Goal: Task Accomplishment & Management: Manage account settings

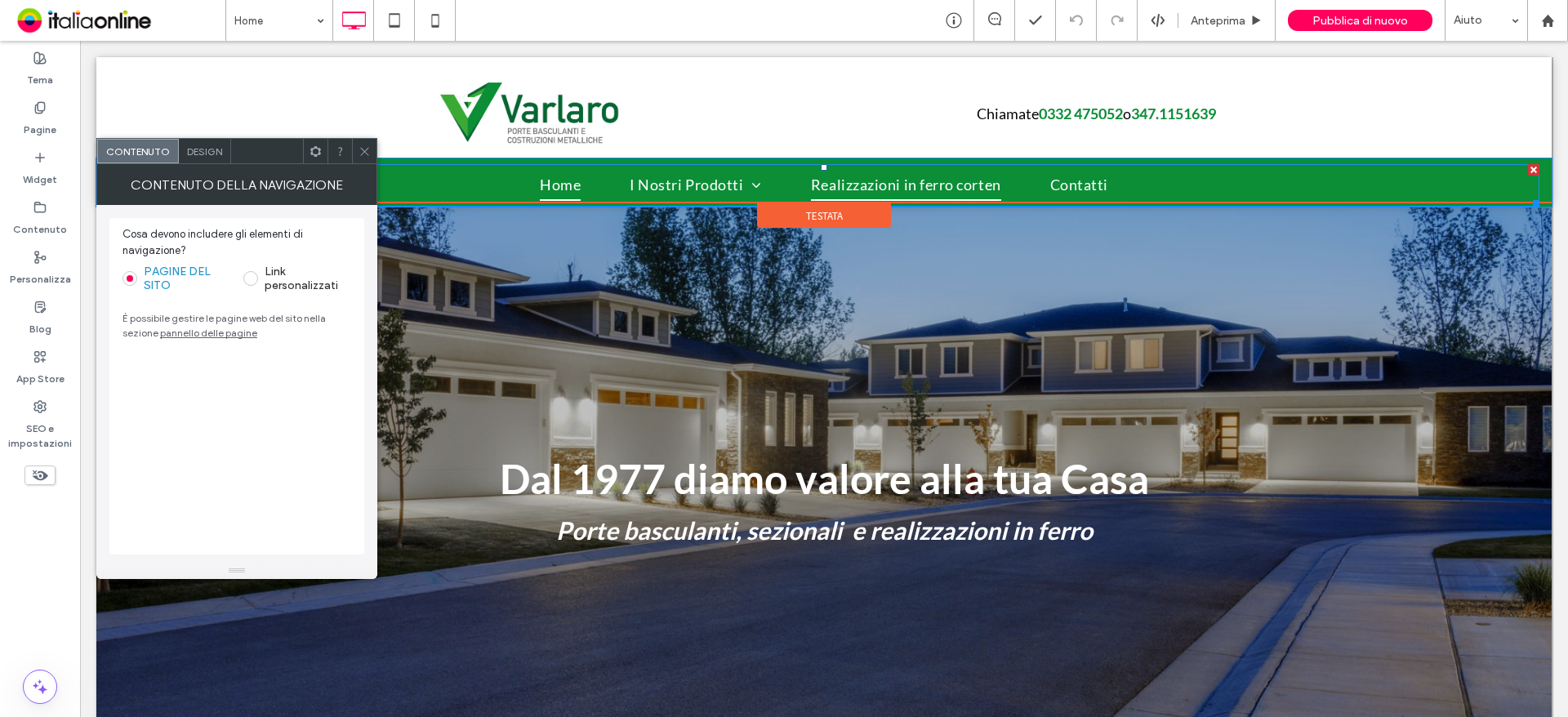
click at [987, 184] on span "Realizzazioni in ferro corten" at bounding box center [906, 186] width 191 height 31
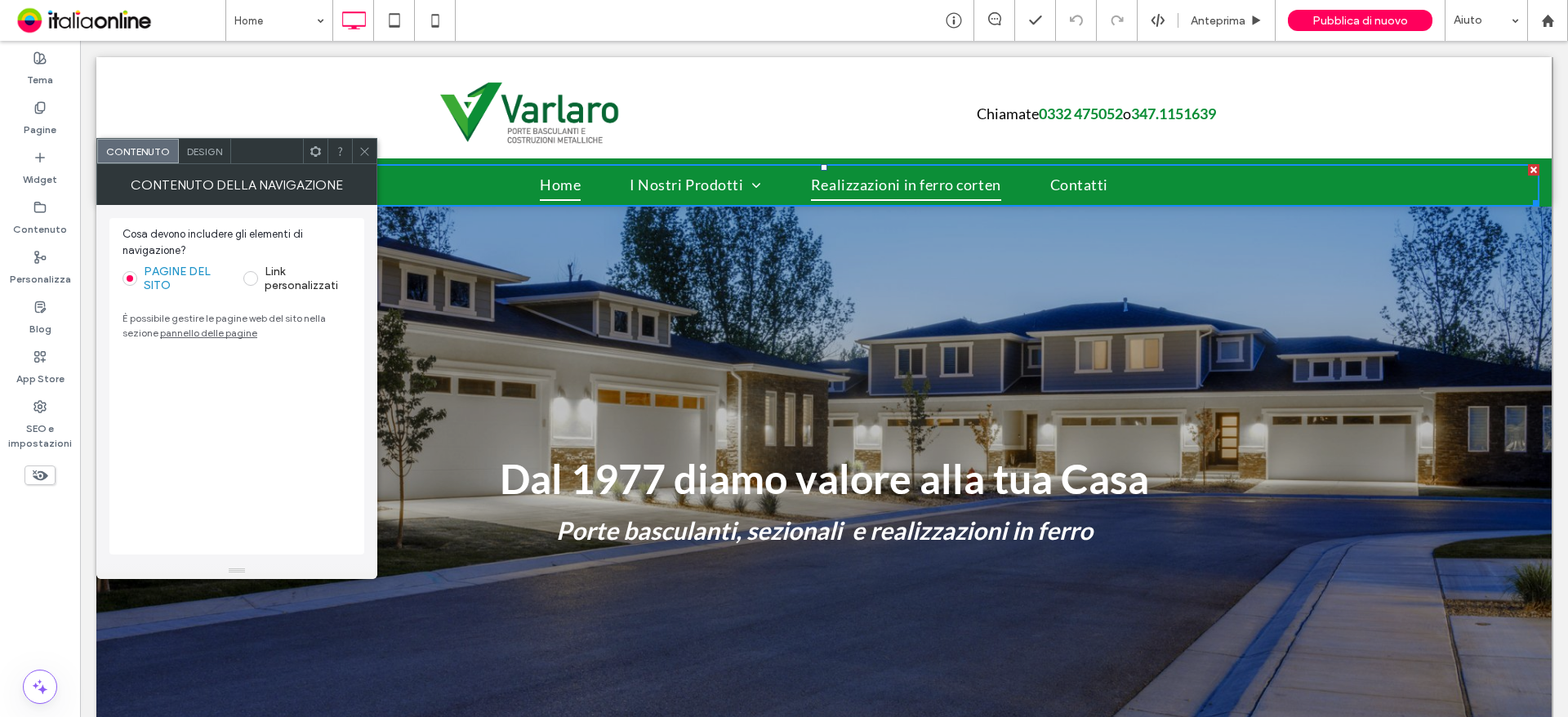
click at [996, 186] on link "Realizzazioni in ferro corten" at bounding box center [906, 186] width 240 height 31
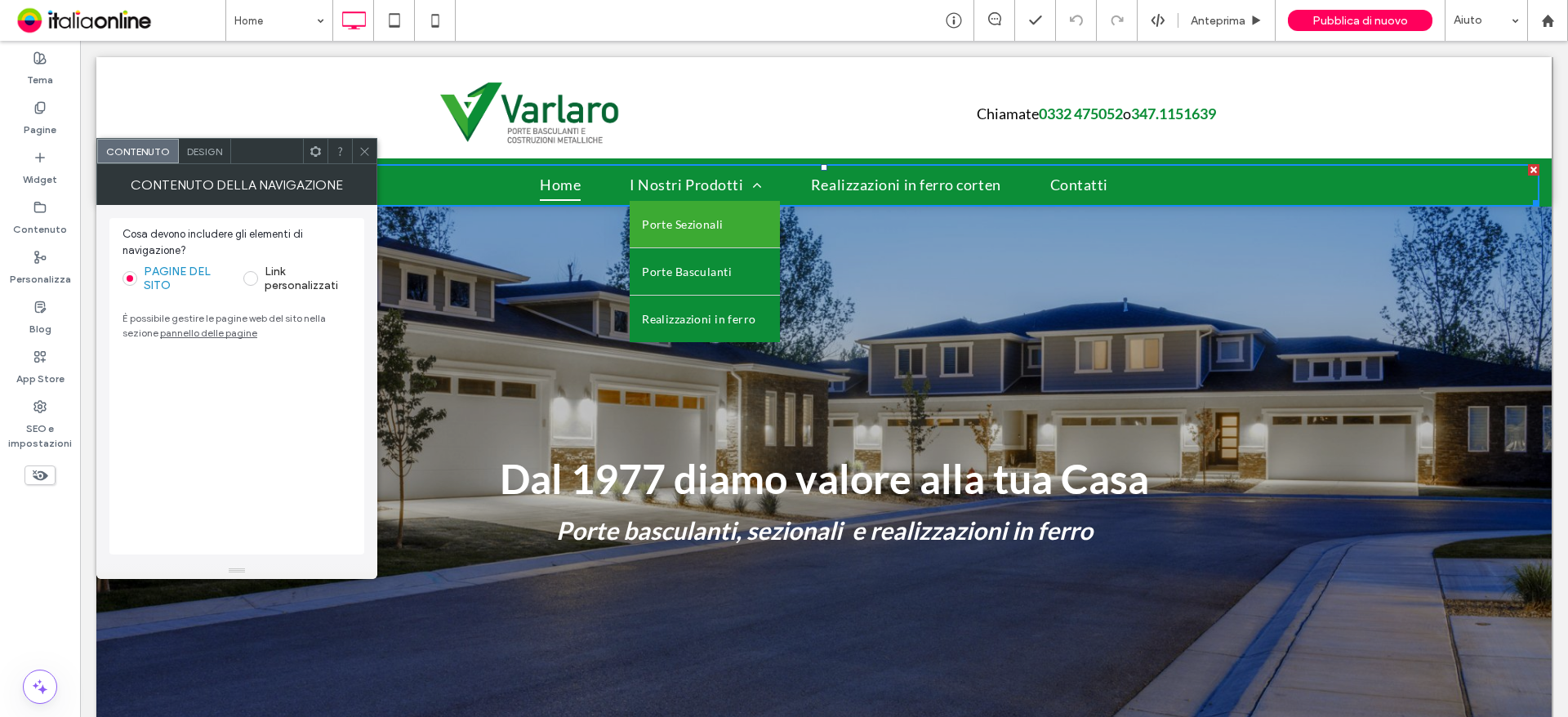
click at [752, 199] on li "I Nostri Prodotti Porte Sezionali [GEOGRAPHIC_DATA] Realizzazioni in ferro" at bounding box center [695, 186] width 181 height 31
click at [650, 181] on span "I Nostri Prodotti" at bounding box center [695, 186] width 132 height 31
drag, startPoint x: 659, startPoint y: 230, endPoint x: 684, endPoint y: 231, distance: 25.0
click at [659, 230] on span "Porte Sezionali" at bounding box center [682, 224] width 81 height 22
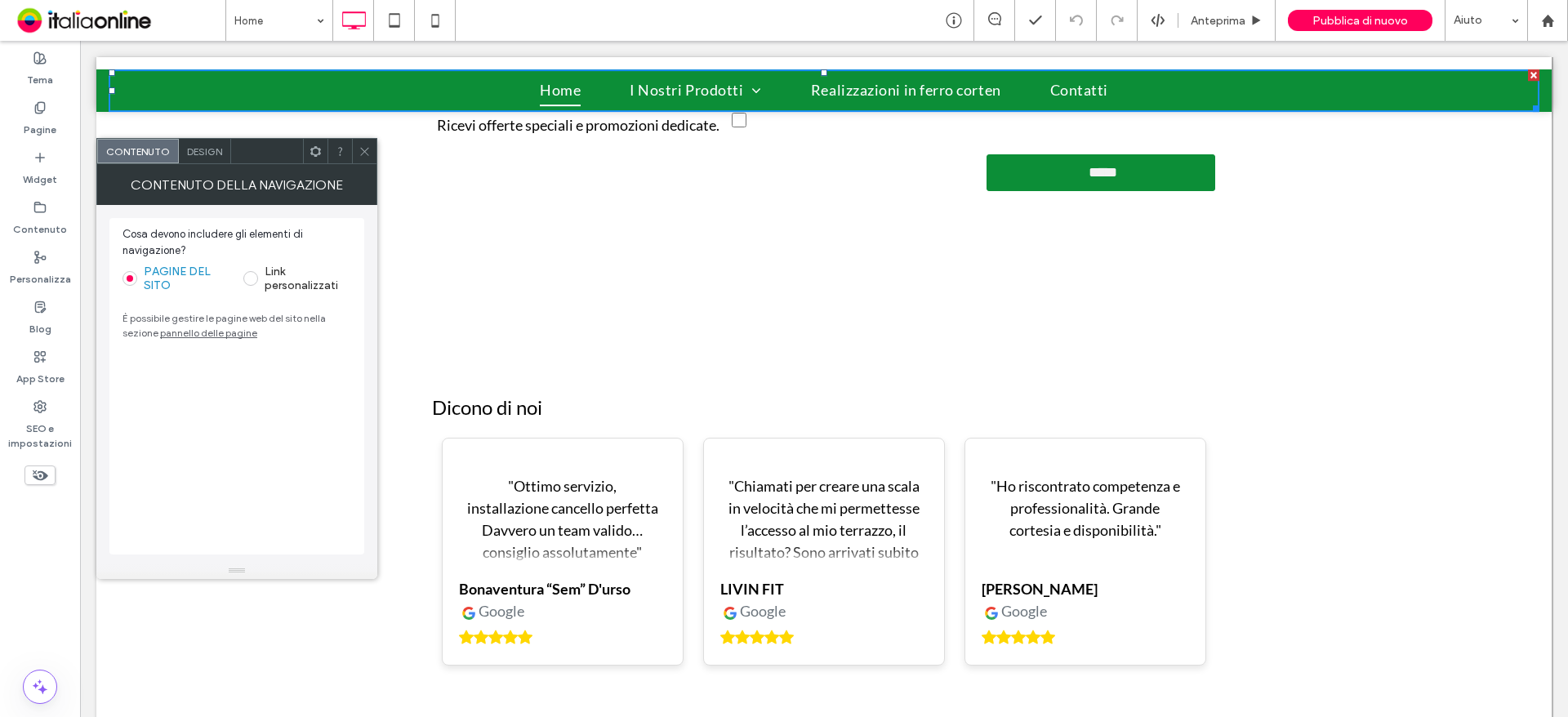
scroll to position [3237, 0]
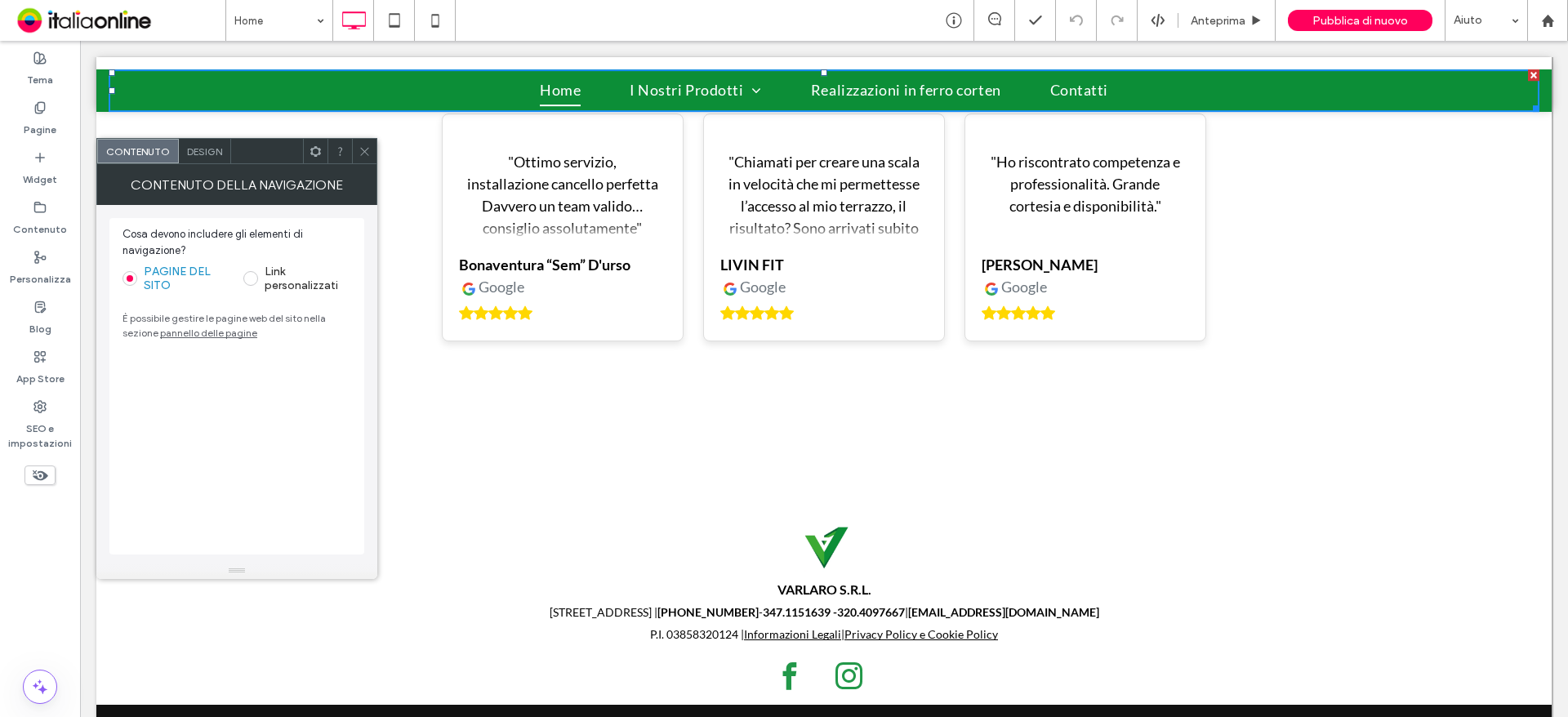
click at [707, 98] on div at bounding box center [825, 82] width 1456 height 51
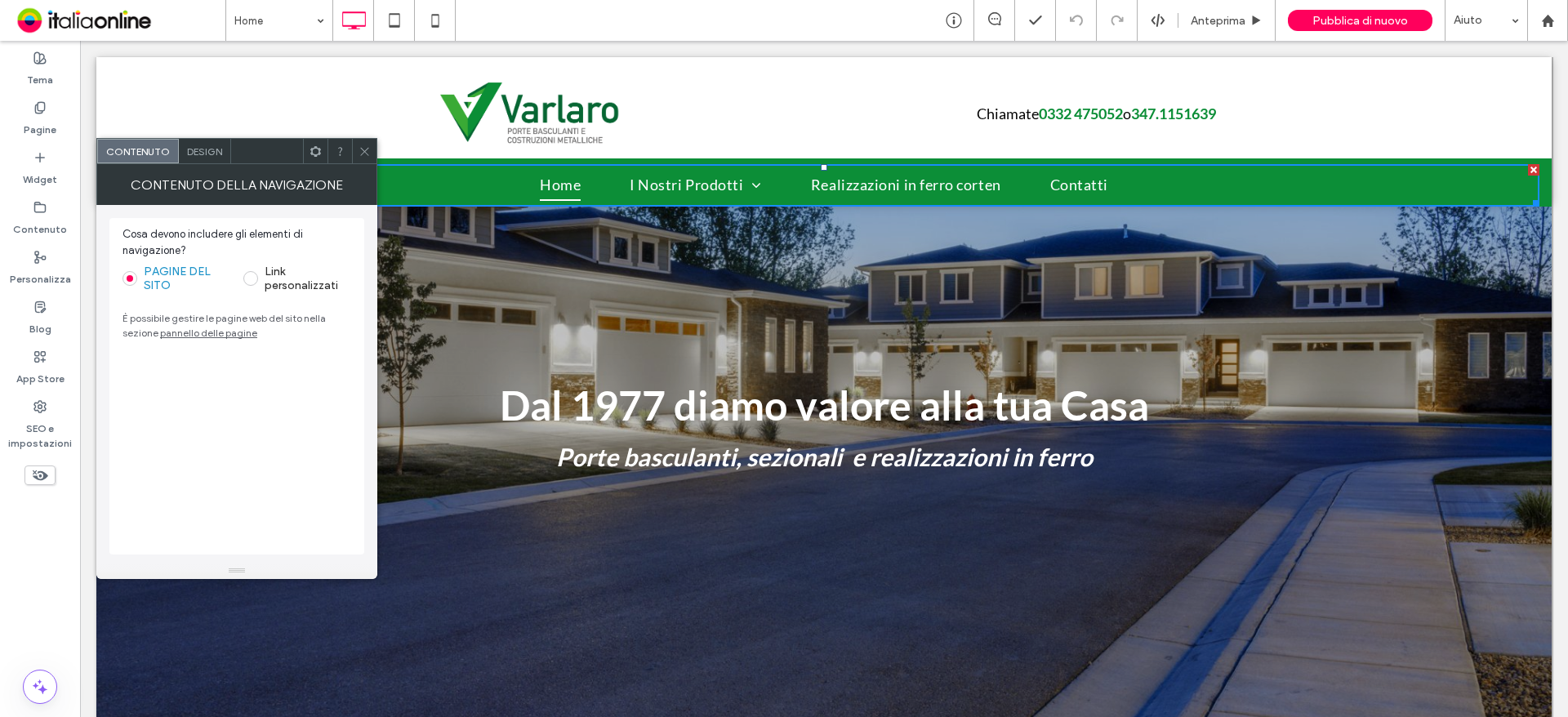
click at [744, 107] on div "Click To Paste" at bounding box center [628, 113] width 392 height 63
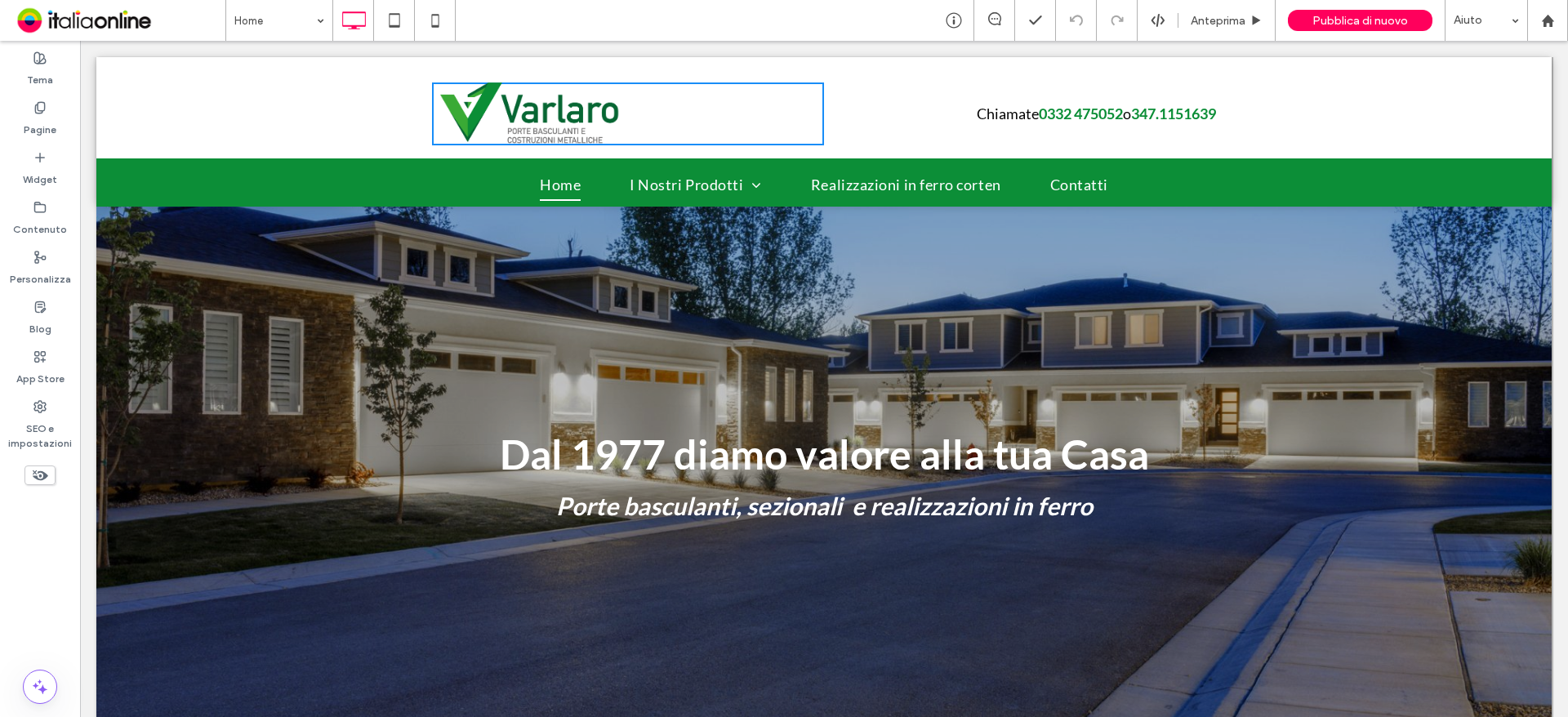
scroll to position [0, 0]
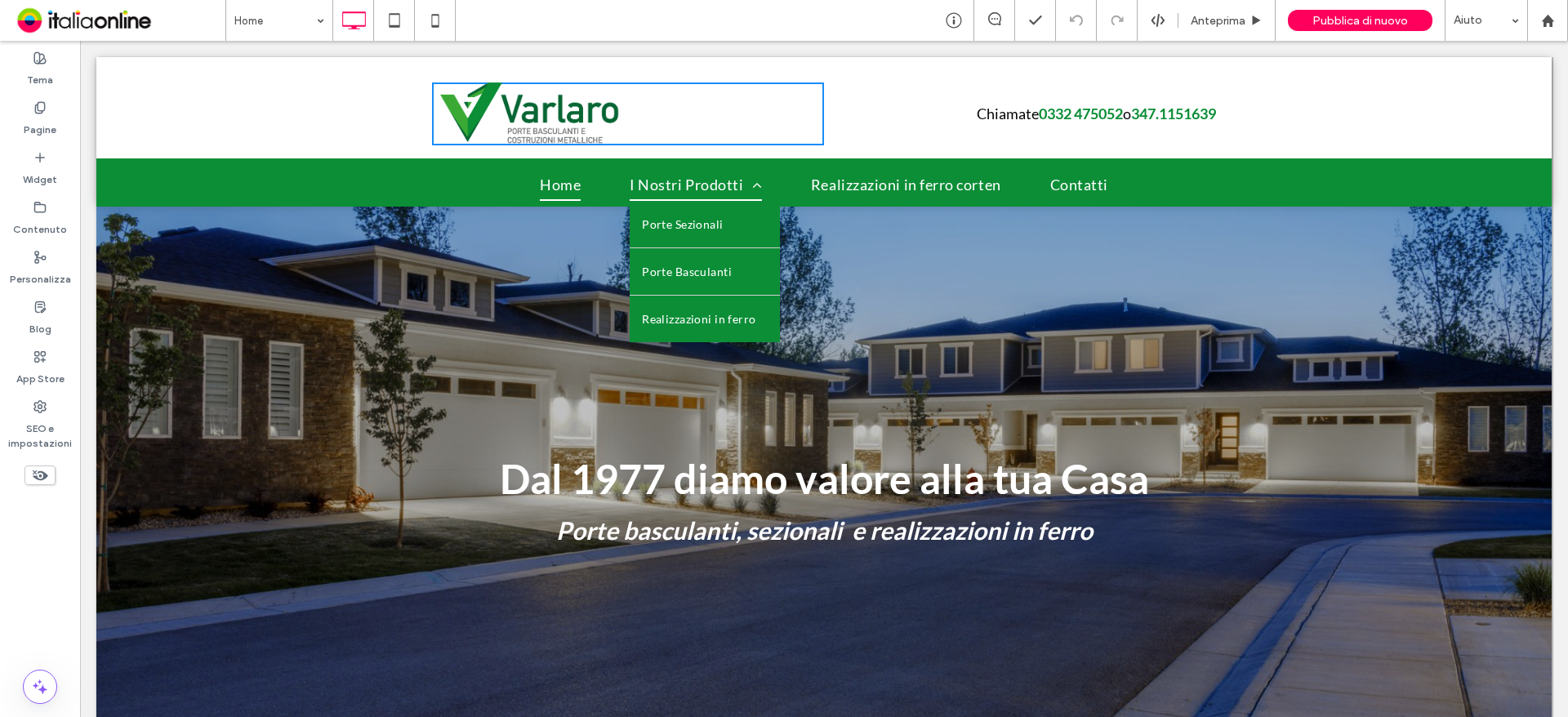
click at [754, 192] on span at bounding box center [752, 185] width 19 height 15
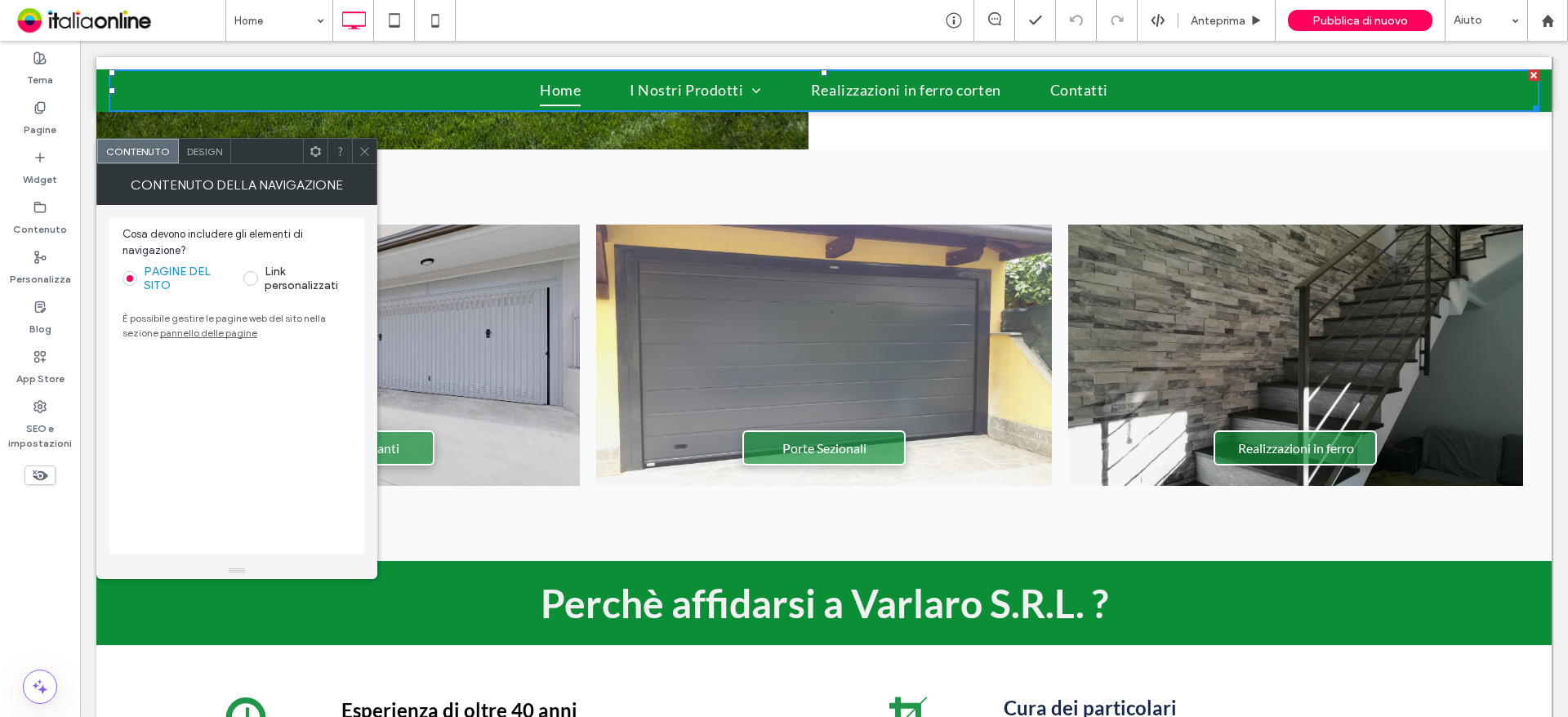
scroll to position [1307, 0]
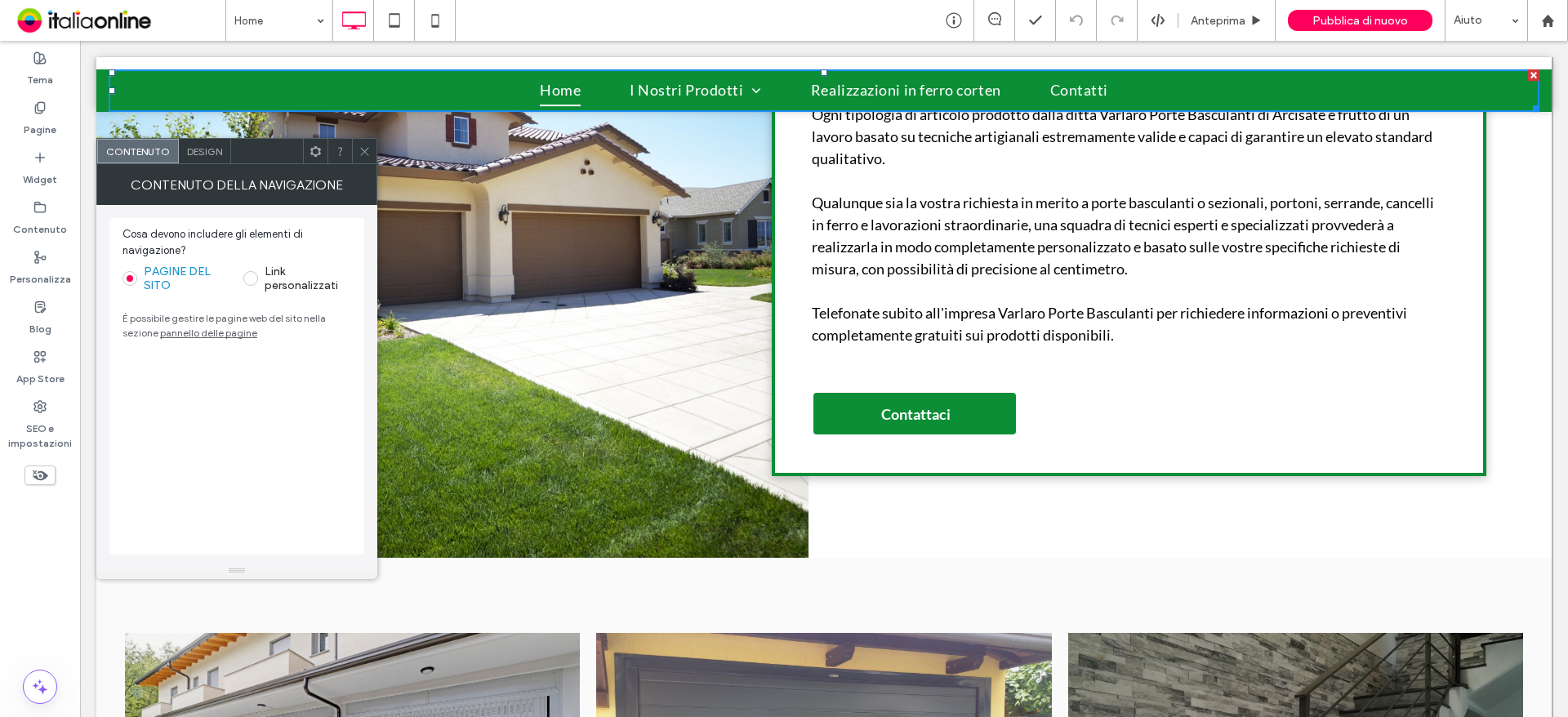
click at [356, 157] on div at bounding box center [364, 151] width 24 height 24
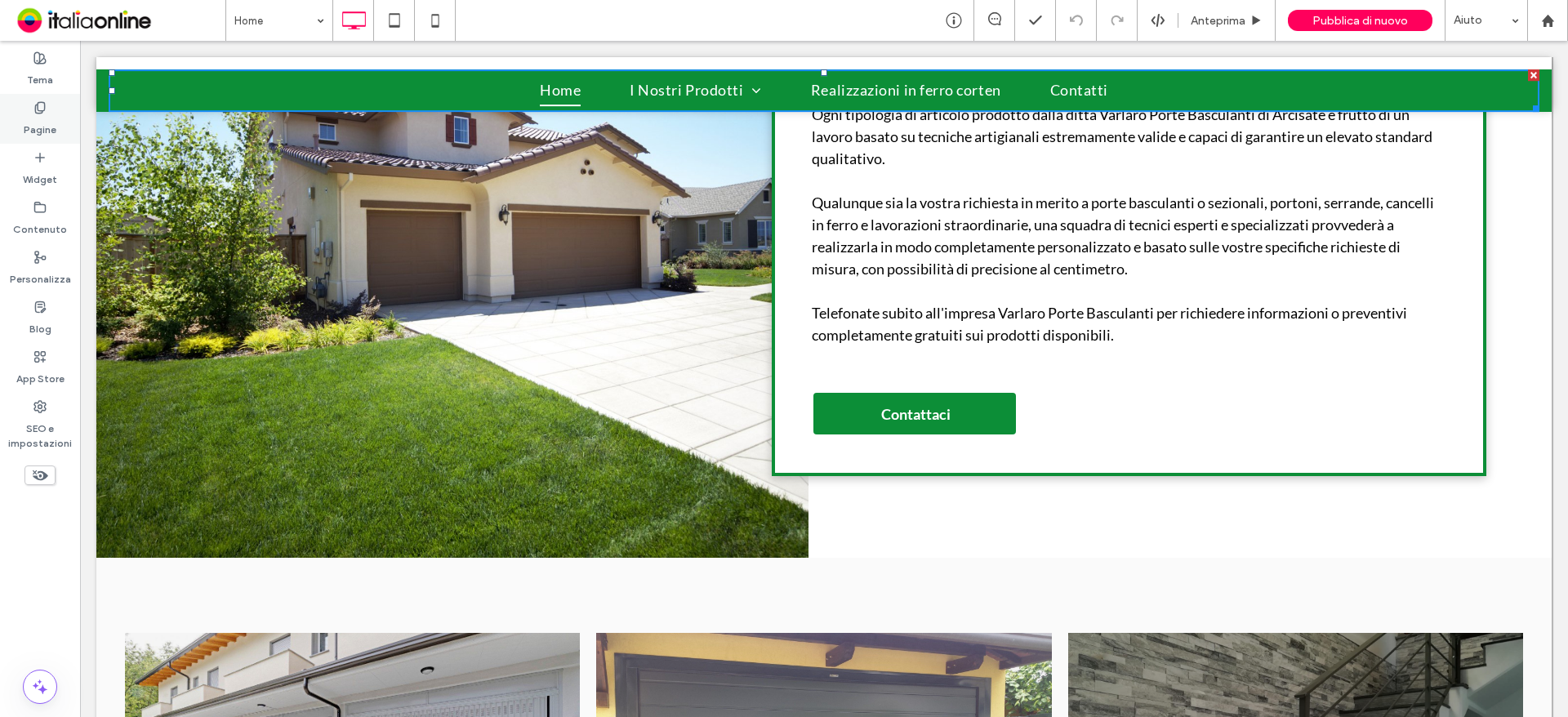
click at [51, 125] on label "Pagine" at bounding box center [39, 125] width 32 height 22
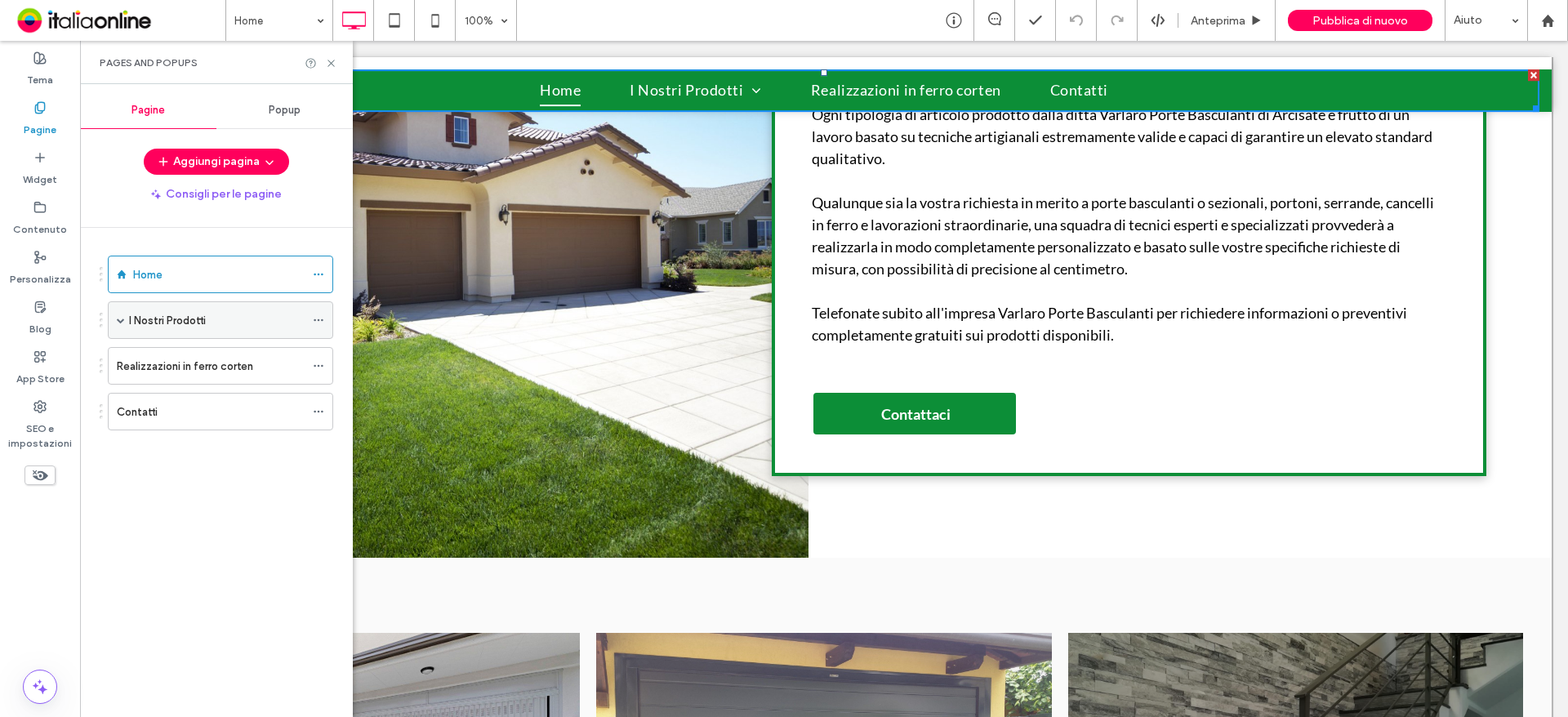
click at [250, 329] on div "I Nostri Prodotti" at bounding box center [216, 320] width 175 height 36
click at [254, 362] on div at bounding box center [784, 358] width 1568 height 717
click at [196, 361] on label "Porte Sezionali" at bounding box center [182, 357] width 73 height 28
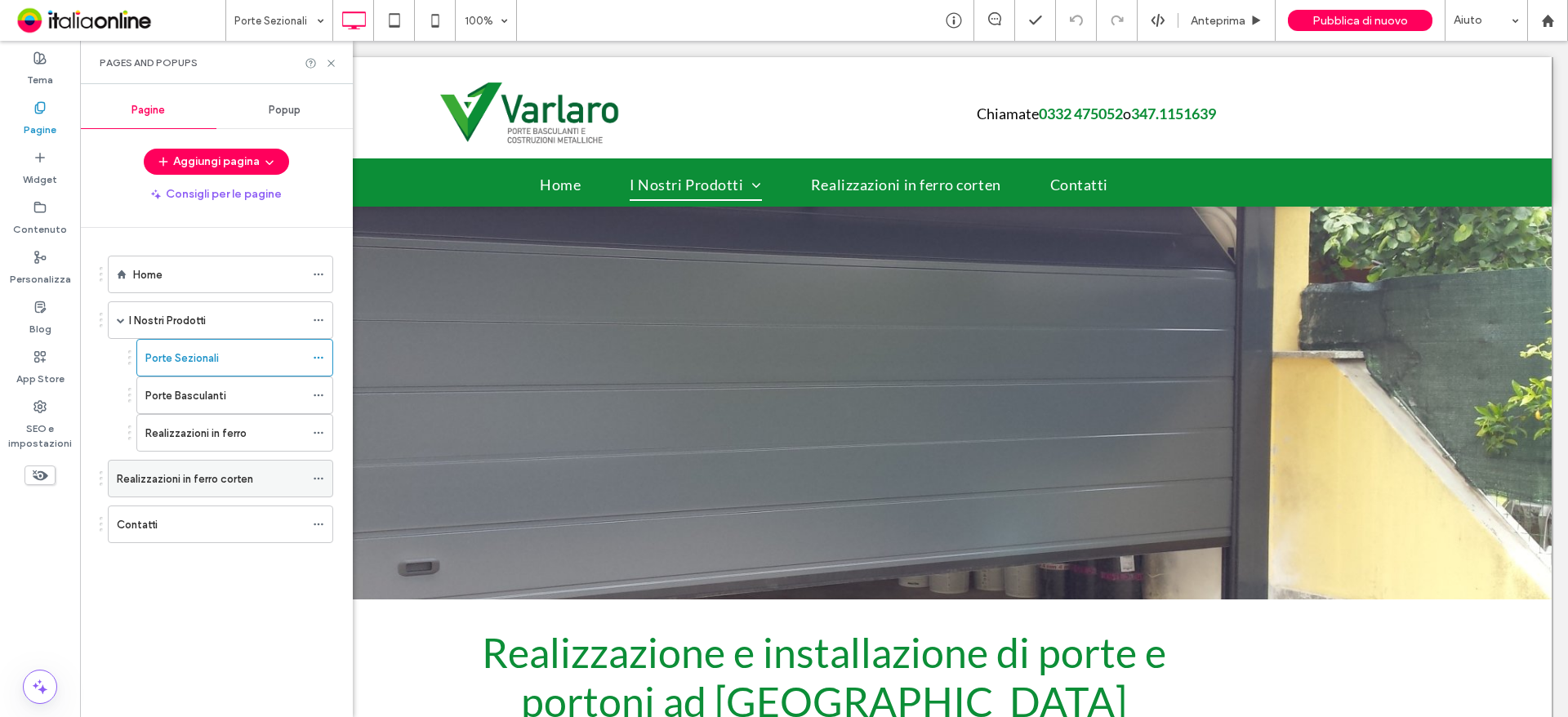
click at [298, 472] on div "Realizzazioni in ferro corten" at bounding box center [210, 479] width 188 height 18
click at [314, 475] on icon at bounding box center [319, 478] width 12 height 12
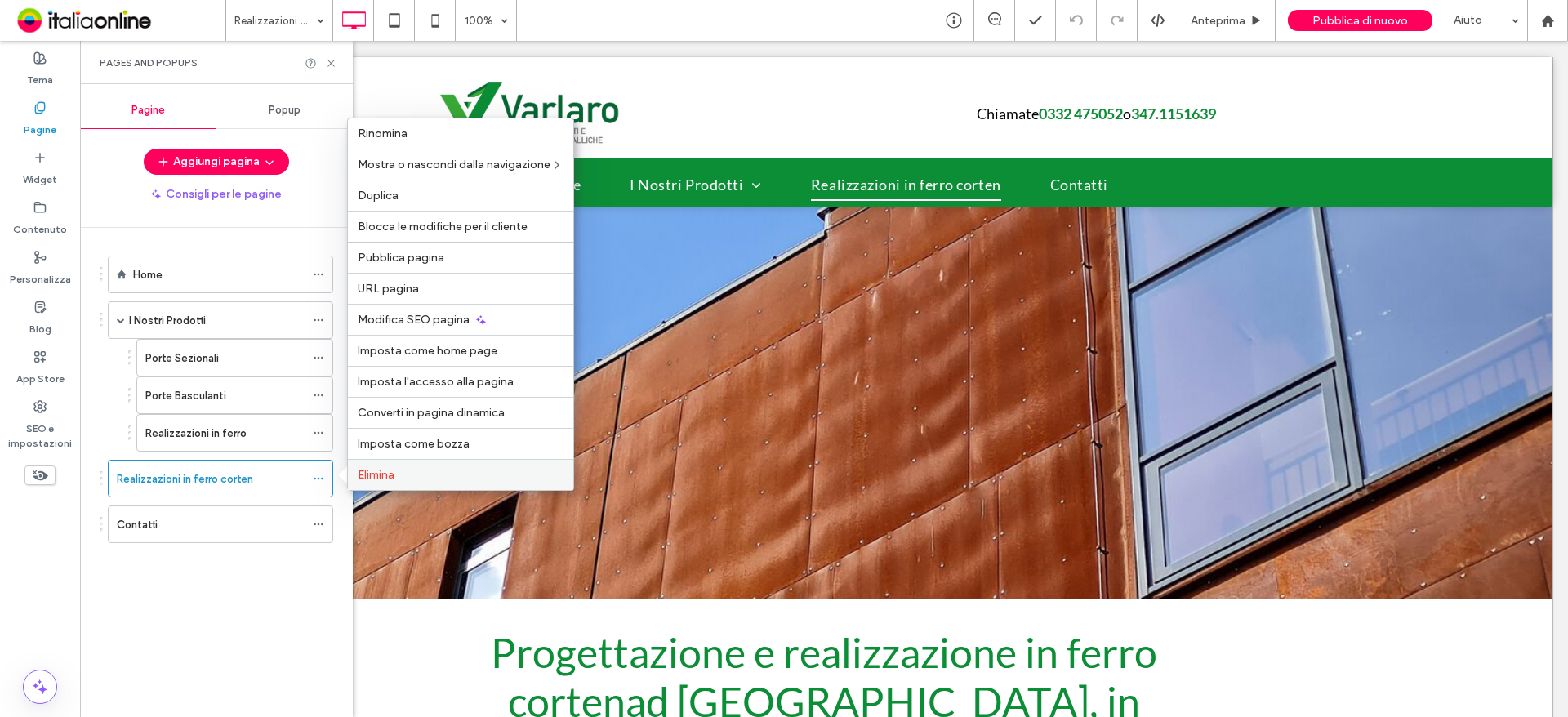
click at [470, 467] on div "Elimina" at bounding box center [461, 474] width 225 height 31
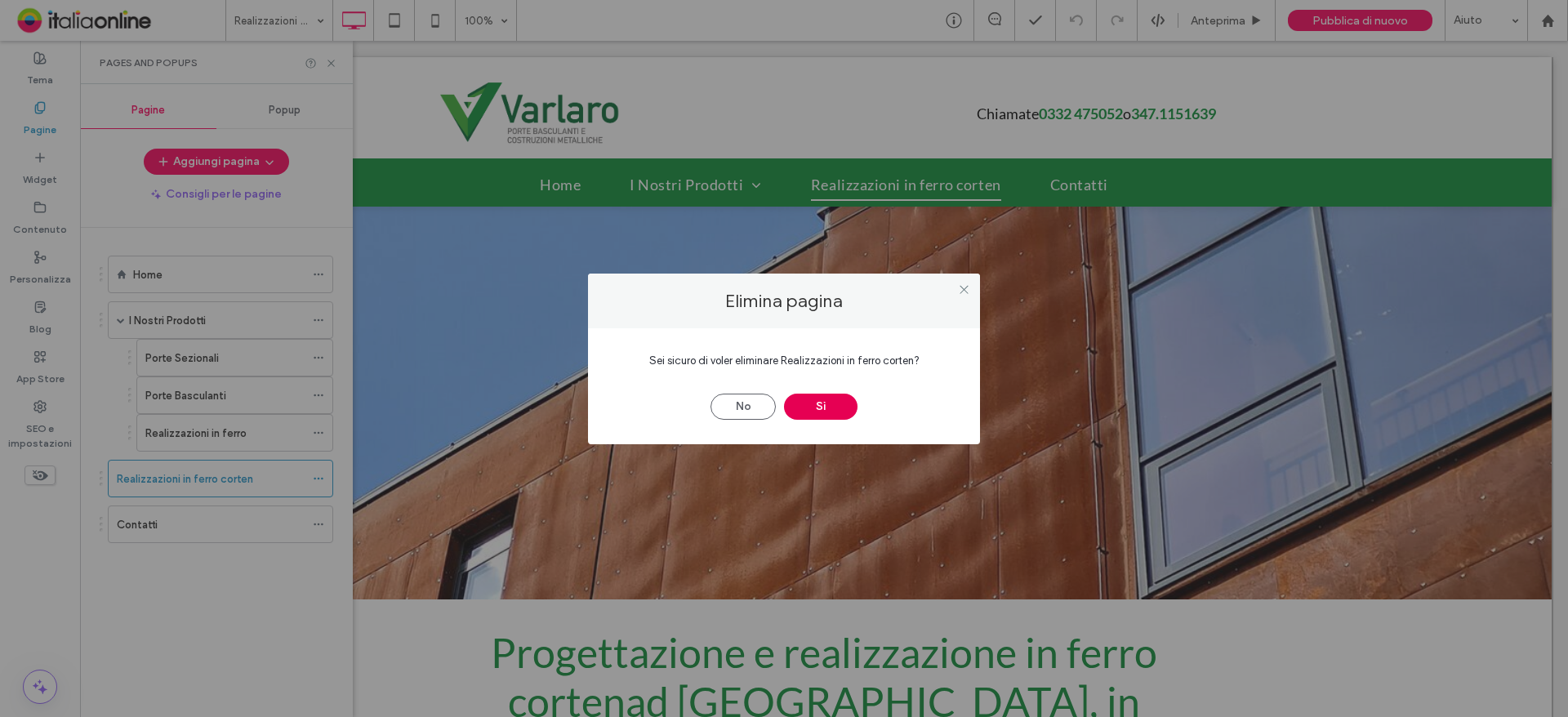
click at [807, 406] on button "Sì" at bounding box center [820, 406] width 73 height 26
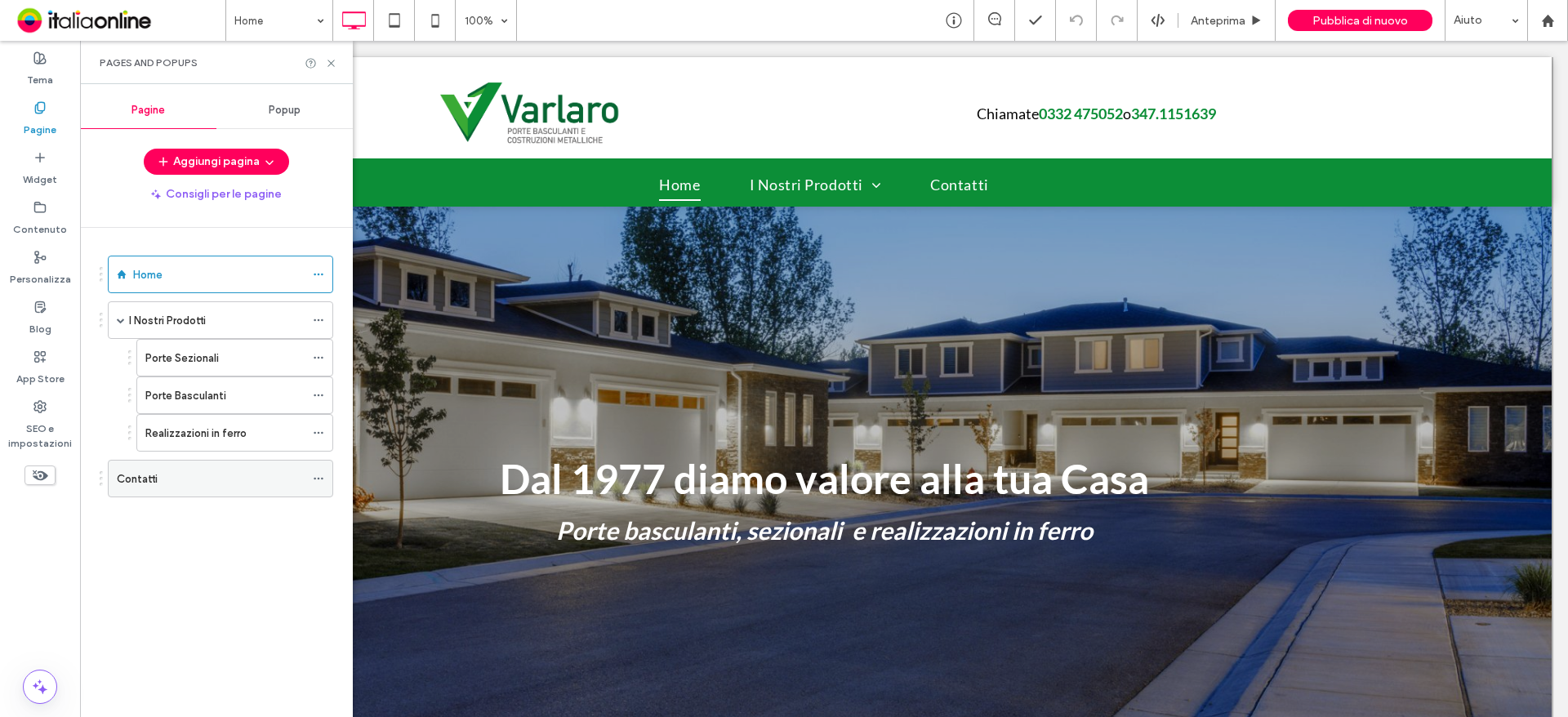
click at [202, 489] on div "Contatti" at bounding box center [210, 478] width 188 height 36
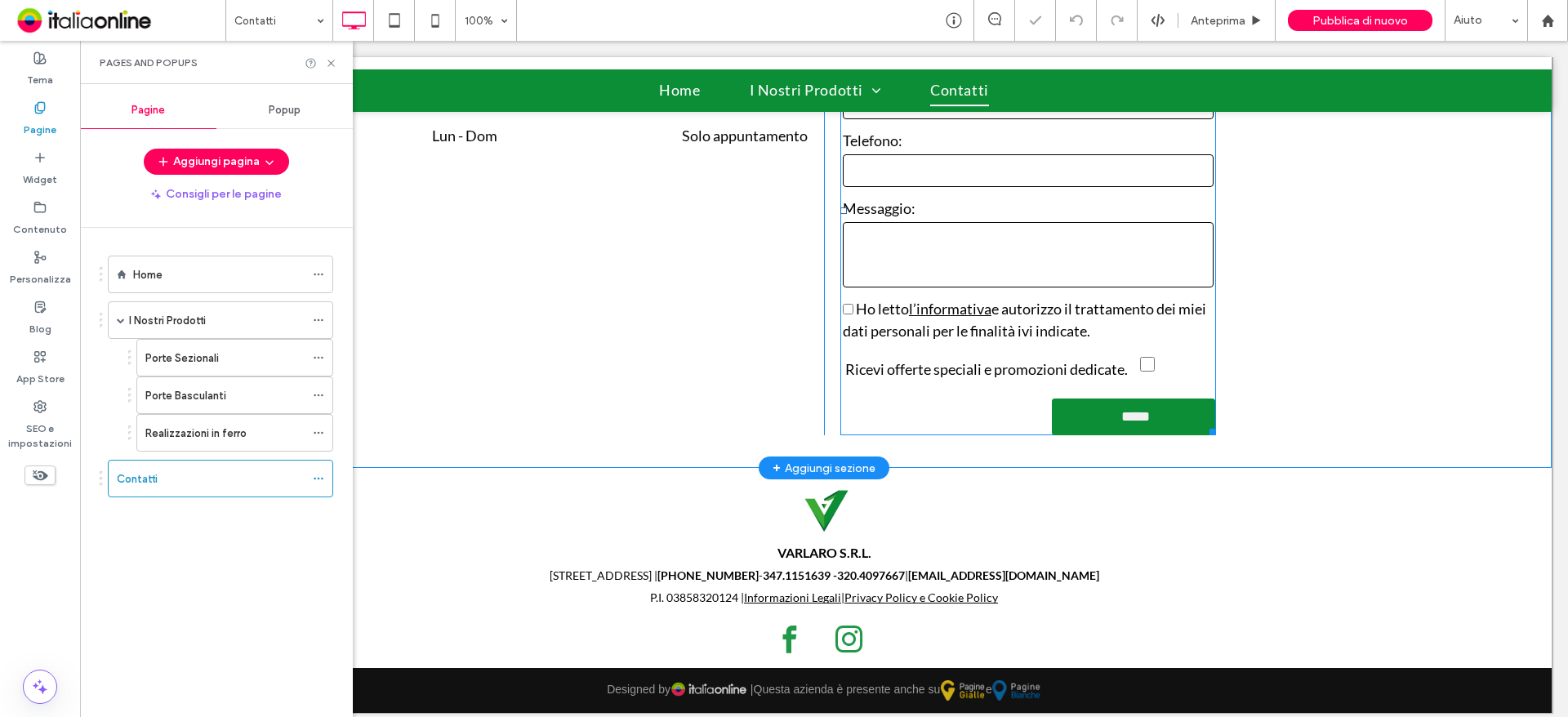
scroll to position [747, 0]
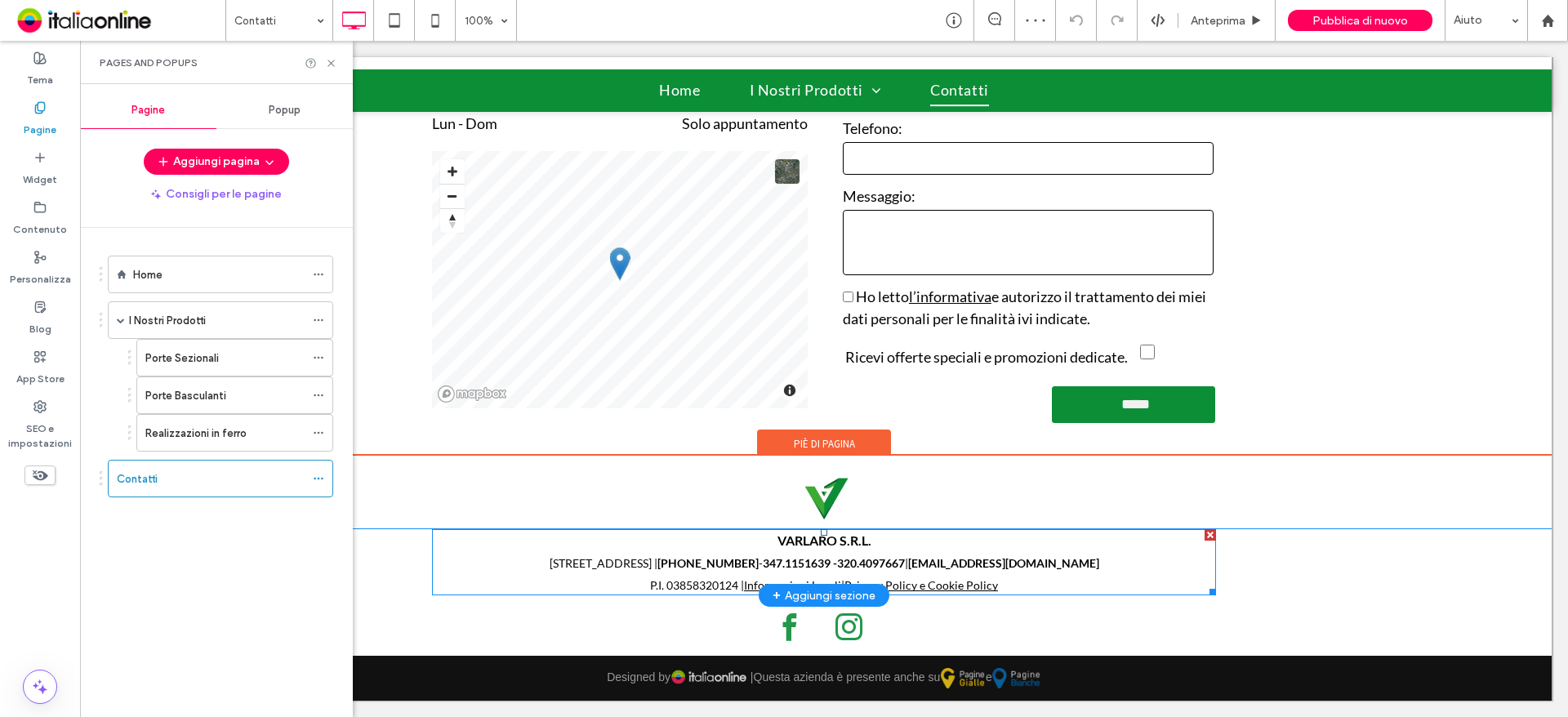
click at [759, 561] on span "[PHONE_NUMBER]" at bounding box center [708, 563] width 102 height 14
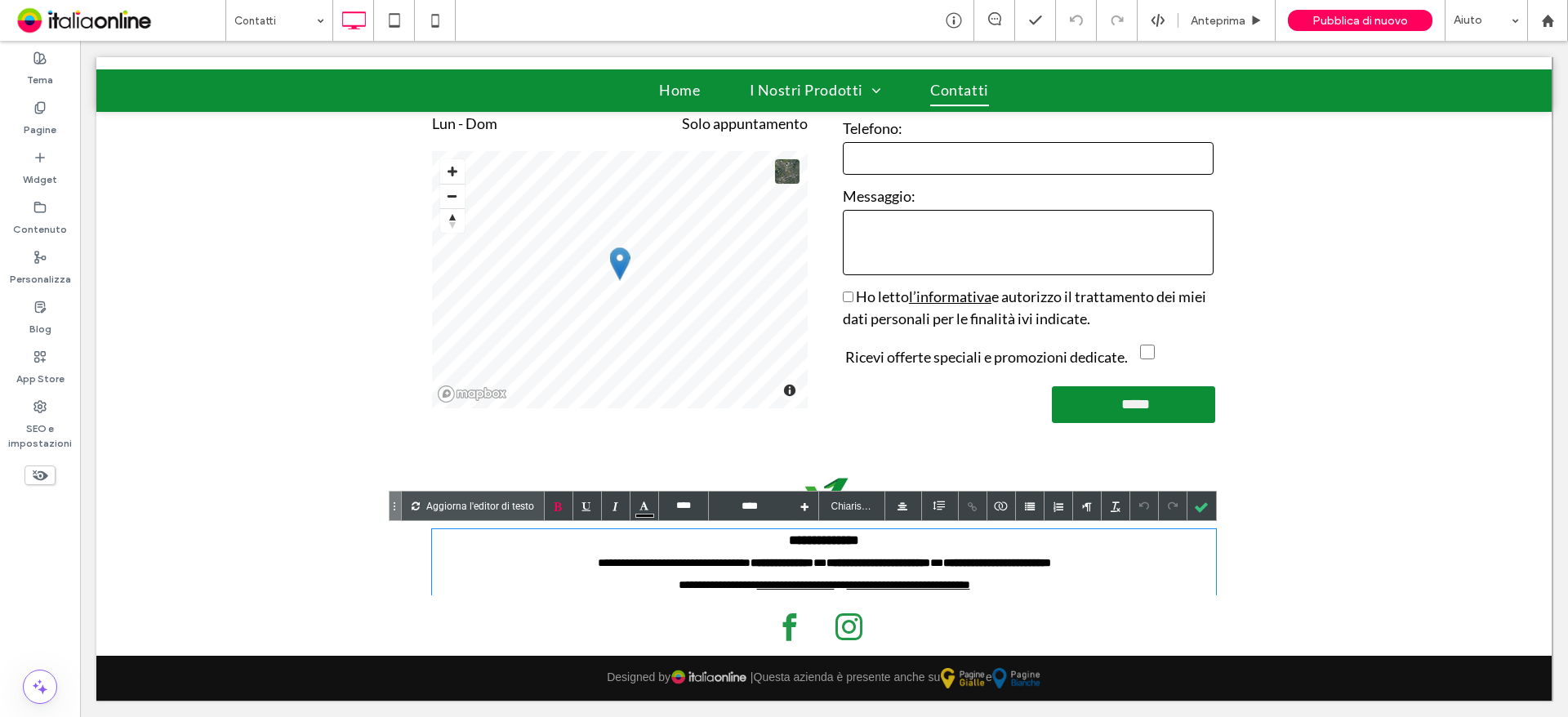
type input "****"
drag, startPoint x: 810, startPoint y: 566, endPoint x: 875, endPoint y: 560, distance: 65.3
click at [875, 560] on b "**********" at bounding box center [878, 562] width 104 height 12
click at [858, 564] on link "**********" at bounding box center [880, 562] width 47 height 12
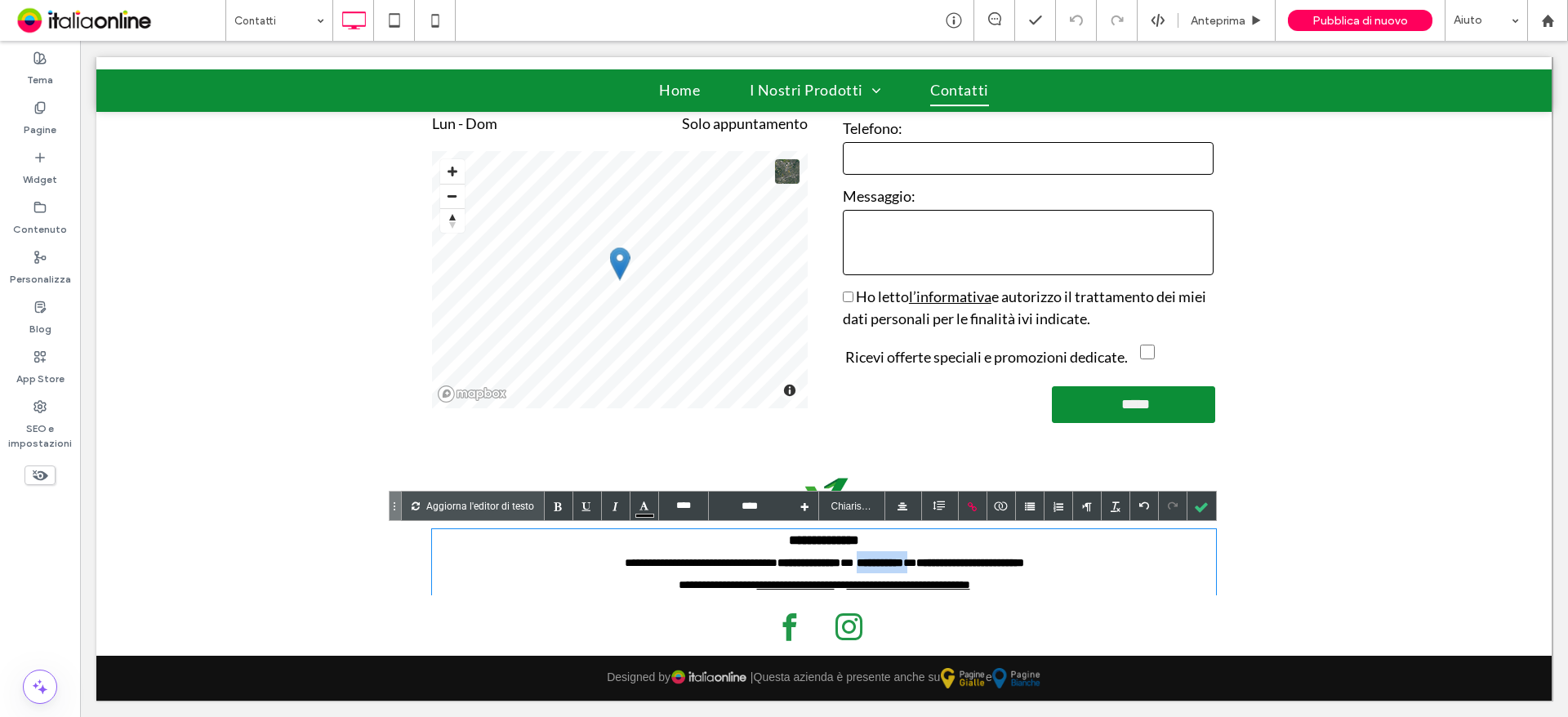
click at [865, 568] on link "**********" at bounding box center [880, 562] width 47 height 12
drag, startPoint x: 877, startPoint y: 565, endPoint x: 918, endPoint y: 555, distance: 42.2
click at [918, 555] on div "**********" at bounding box center [824, 562] width 784 height 22
click at [1201, 509] on div at bounding box center [1201, 506] width 28 height 28
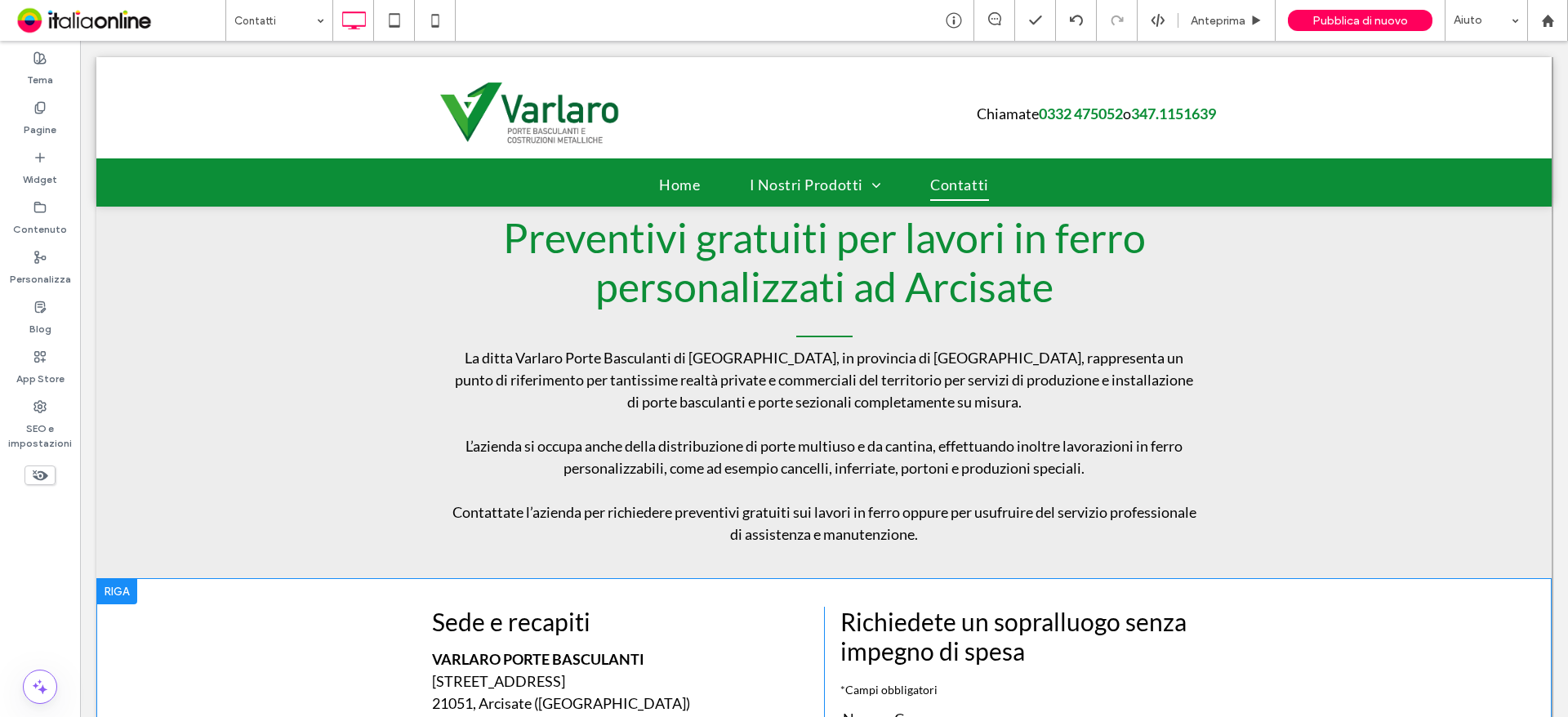
scroll to position [0, 0]
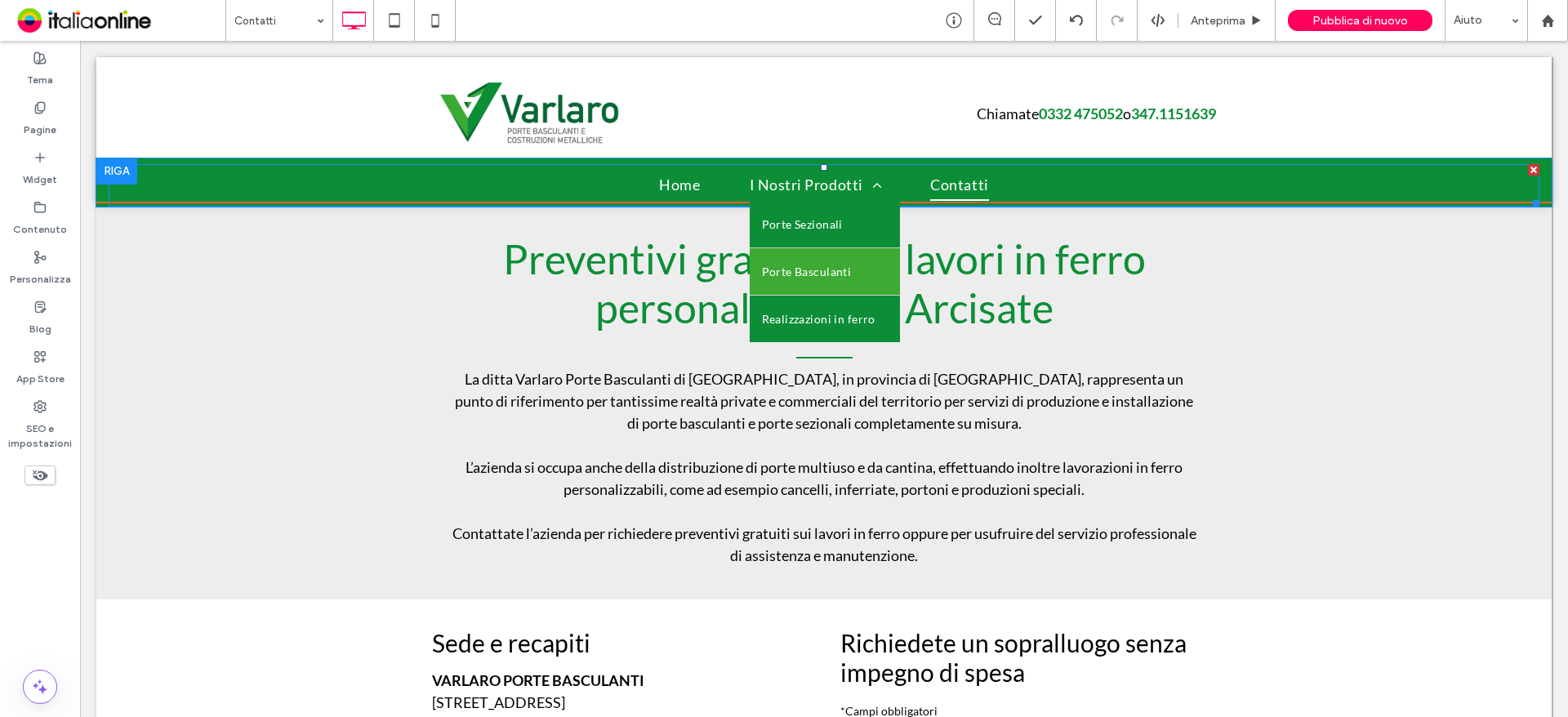
click at [850, 269] on link "Porte Basculanti" at bounding box center [825, 272] width 151 height 47
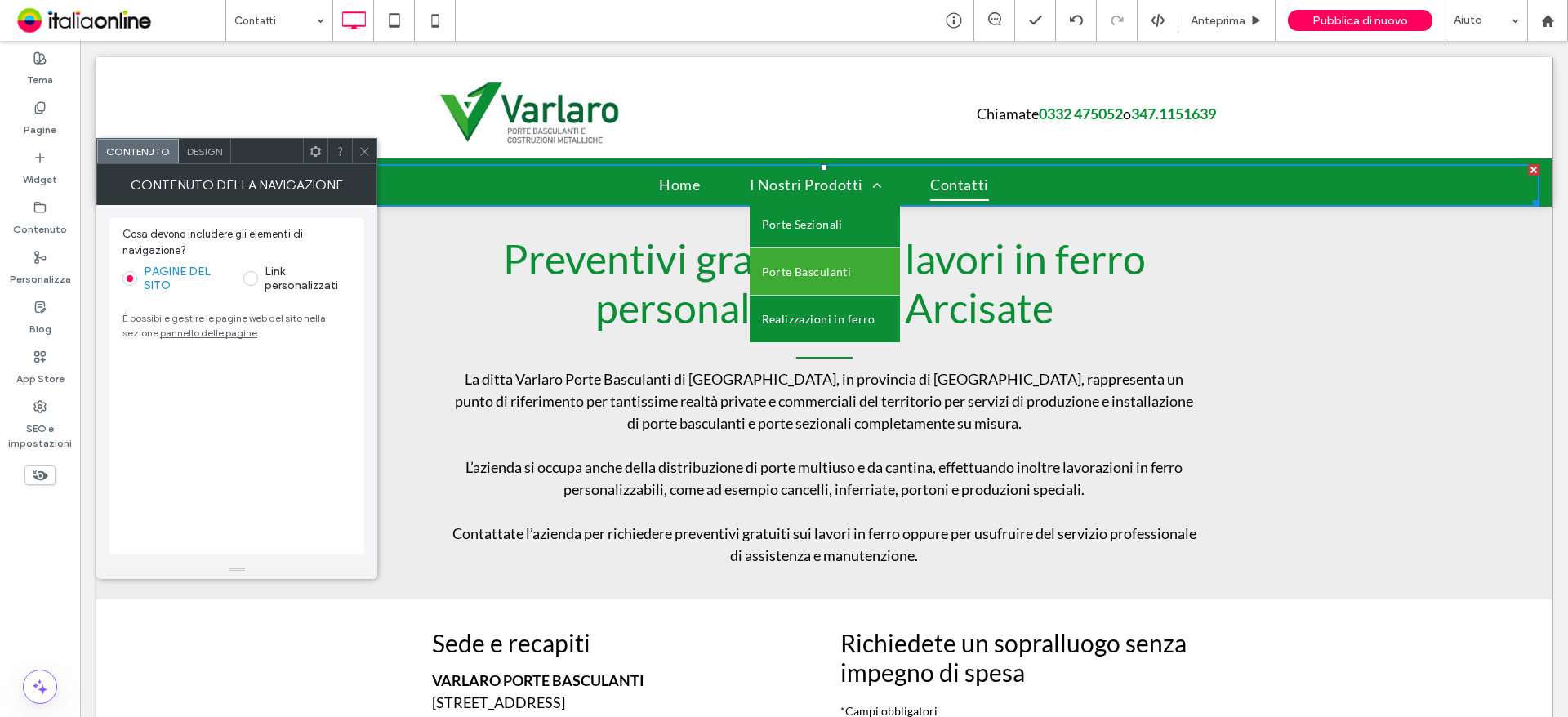
click at [829, 279] on span "Porte Basculanti" at bounding box center [807, 271] width 90 height 22
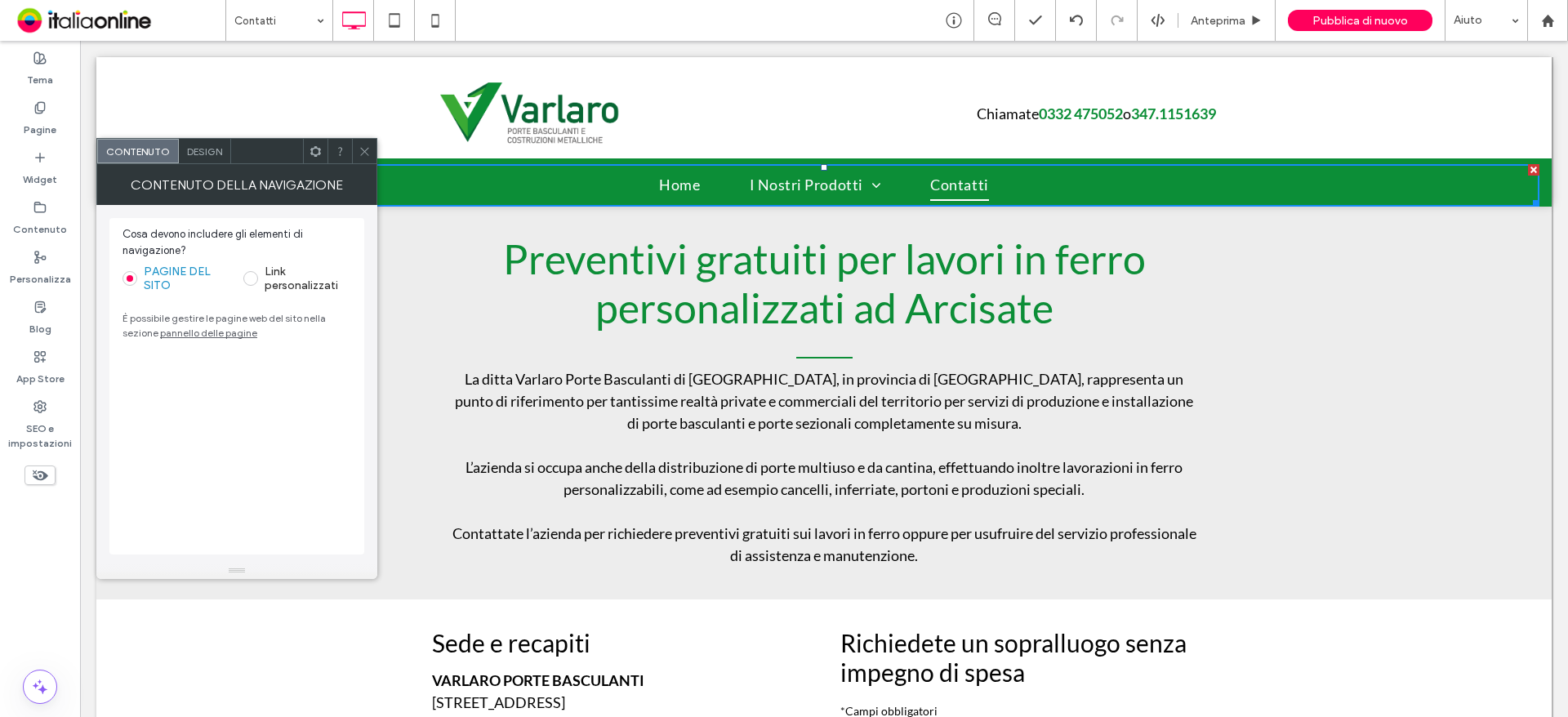
click at [363, 157] on span at bounding box center [364, 151] width 13 height 24
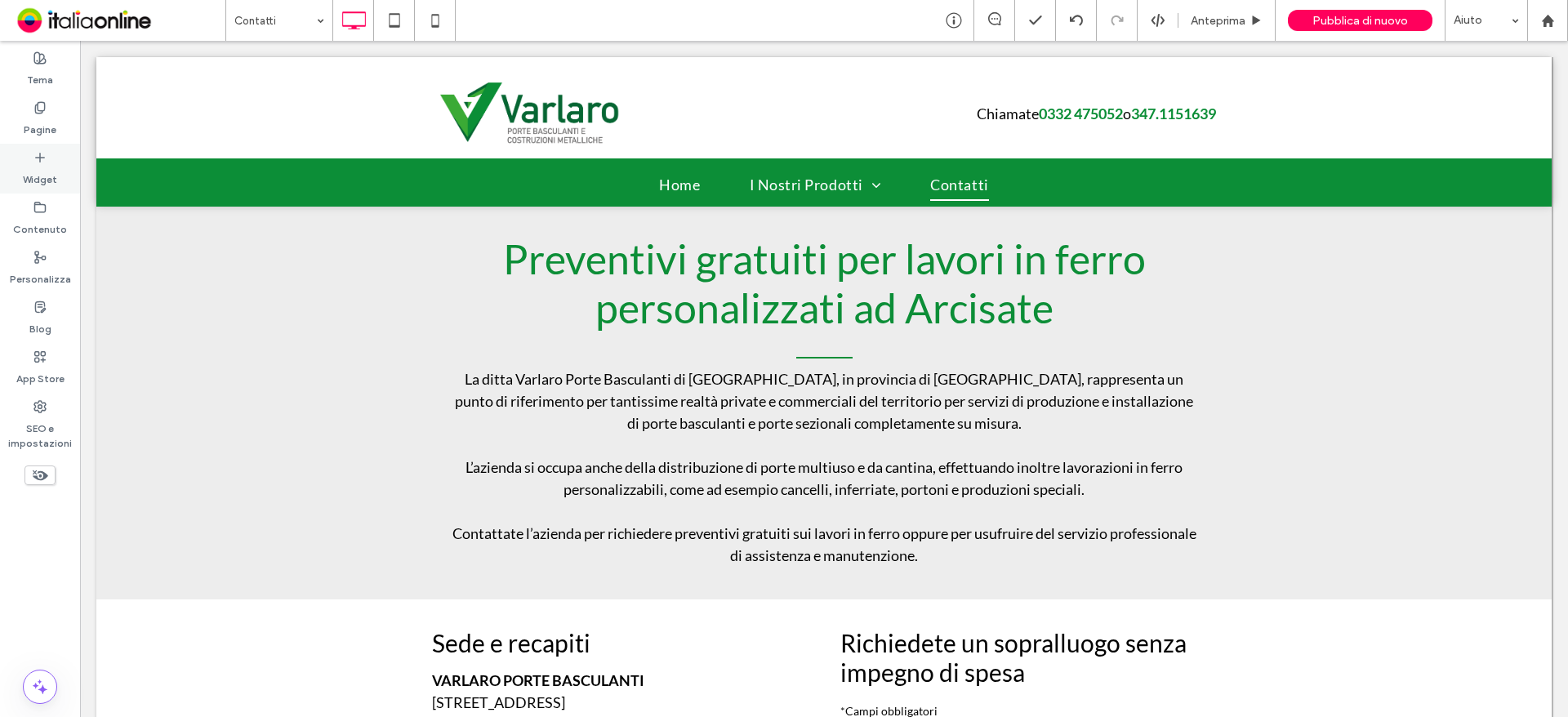
drag, startPoint x: 47, startPoint y: 124, endPoint x: 73, endPoint y: 145, distance: 33.4
click at [47, 124] on label "Pagine" at bounding box center [39, 125] width 32 height 22
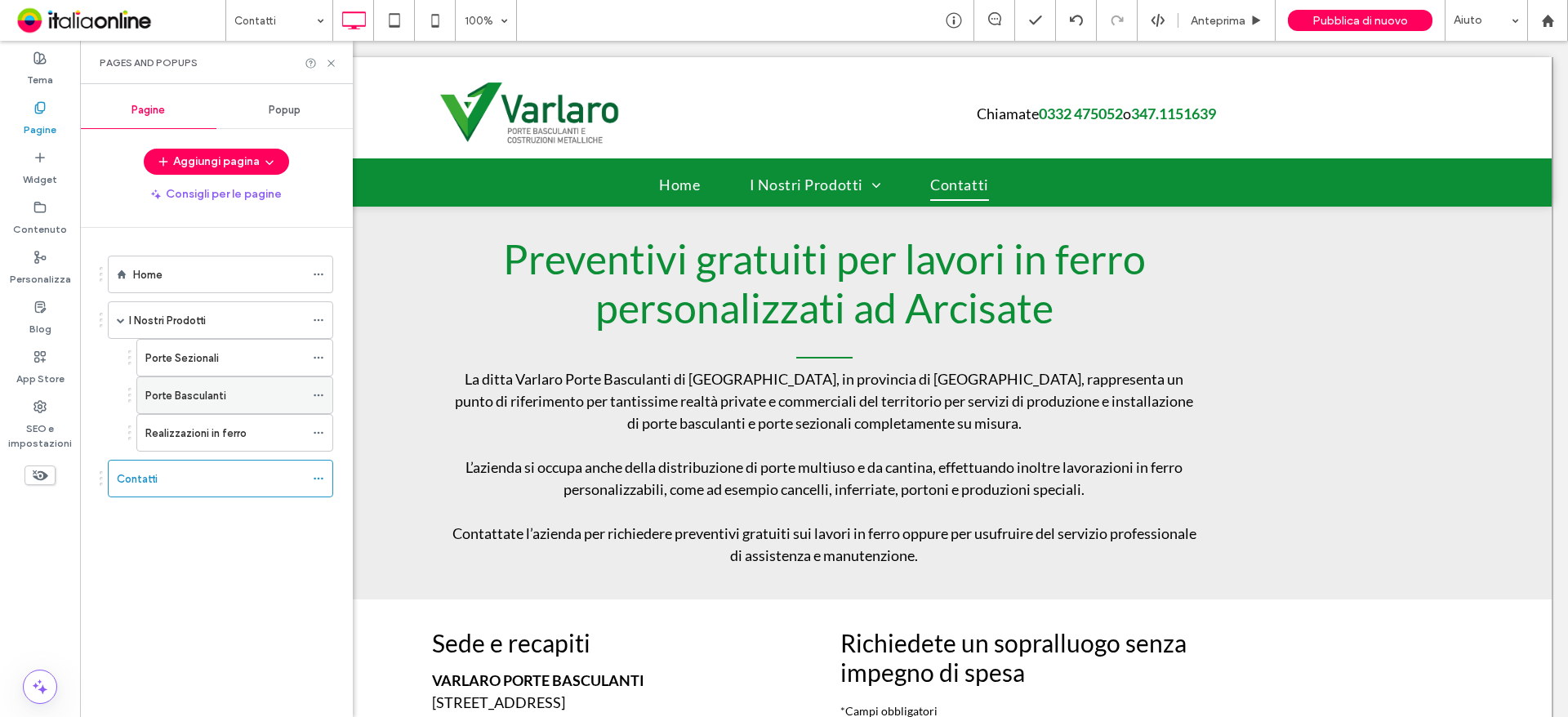
click at [282, 393] on div "Porte Basculanti" at bounding box center [225, 396] width 159 height 18
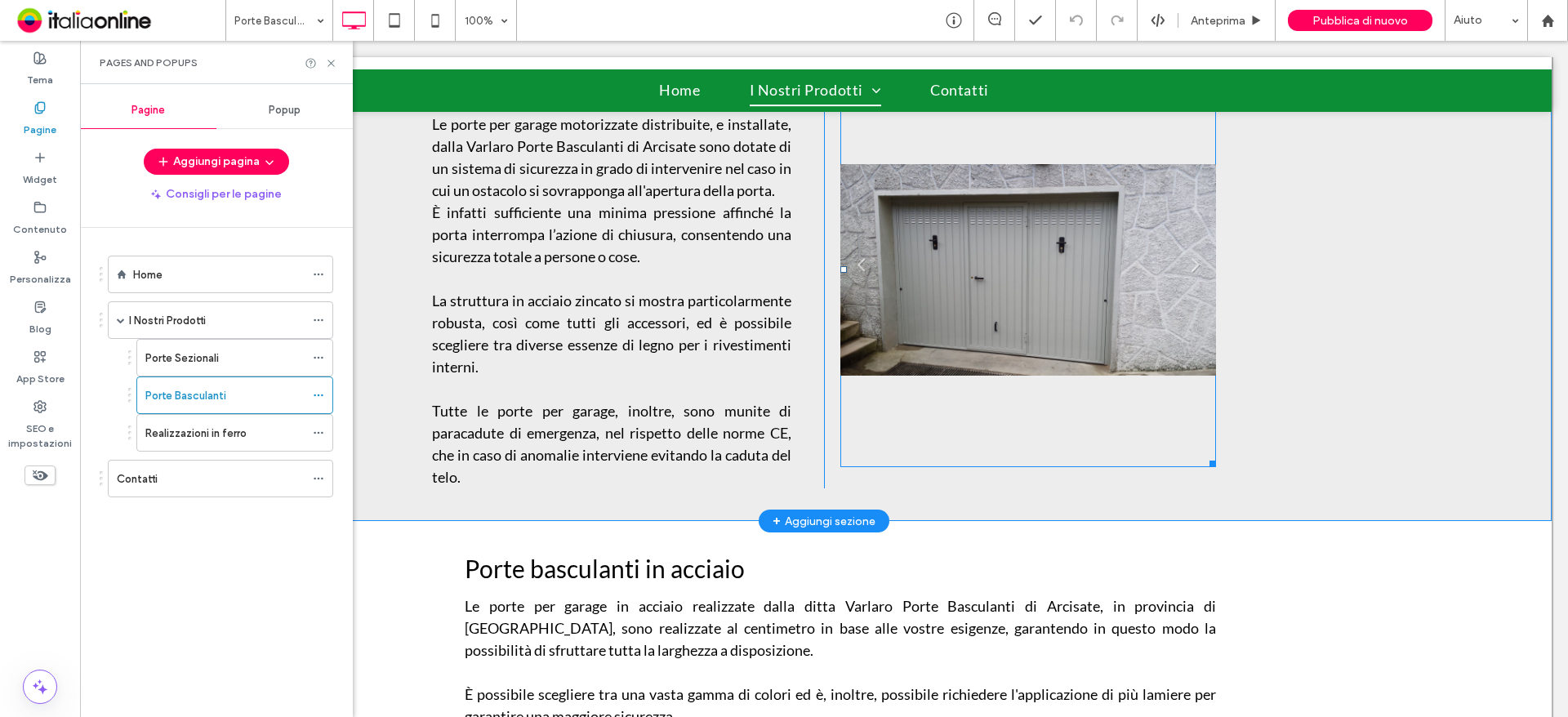
scroll to position [735, 0]
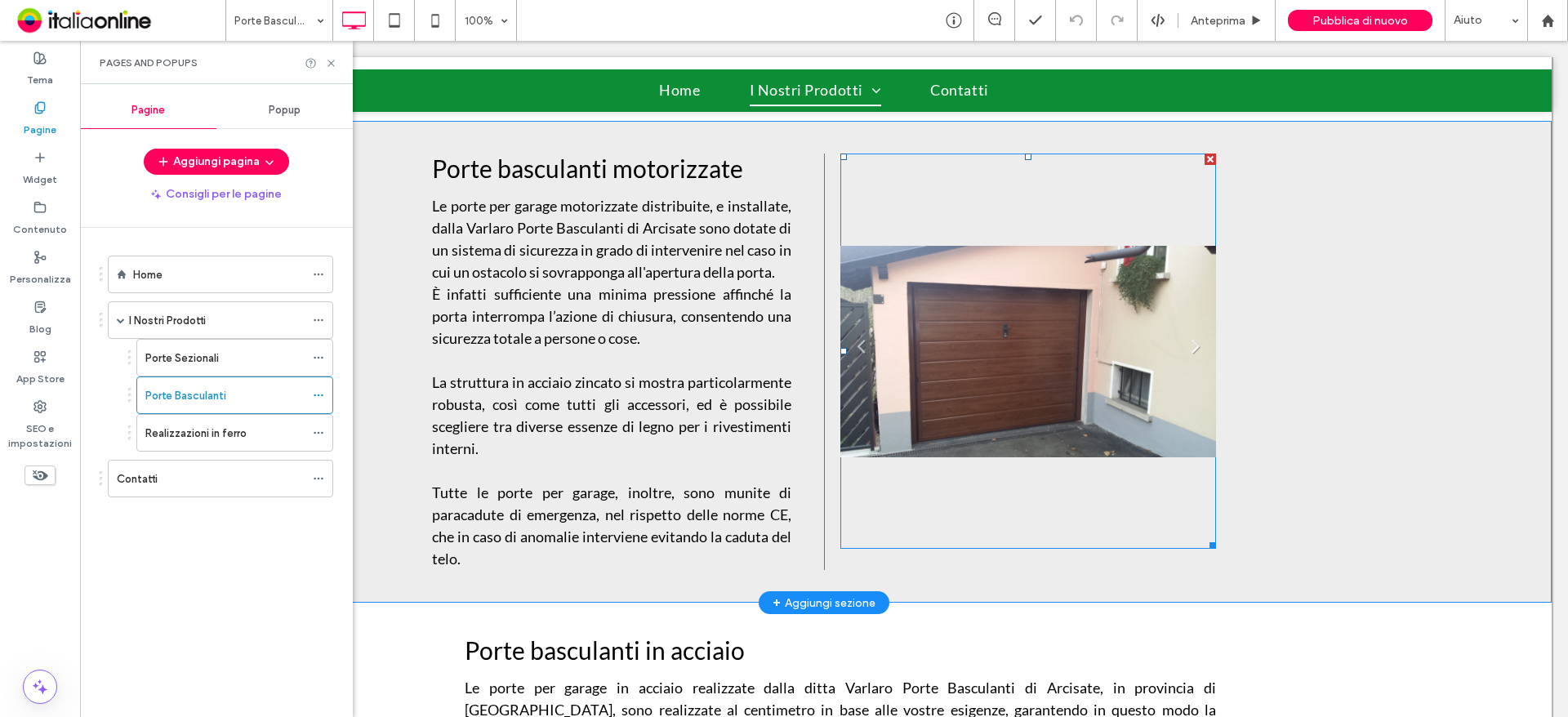
click at [1189, 347] on link "Next" at bounding box center [1195, 345] width 24 height 24
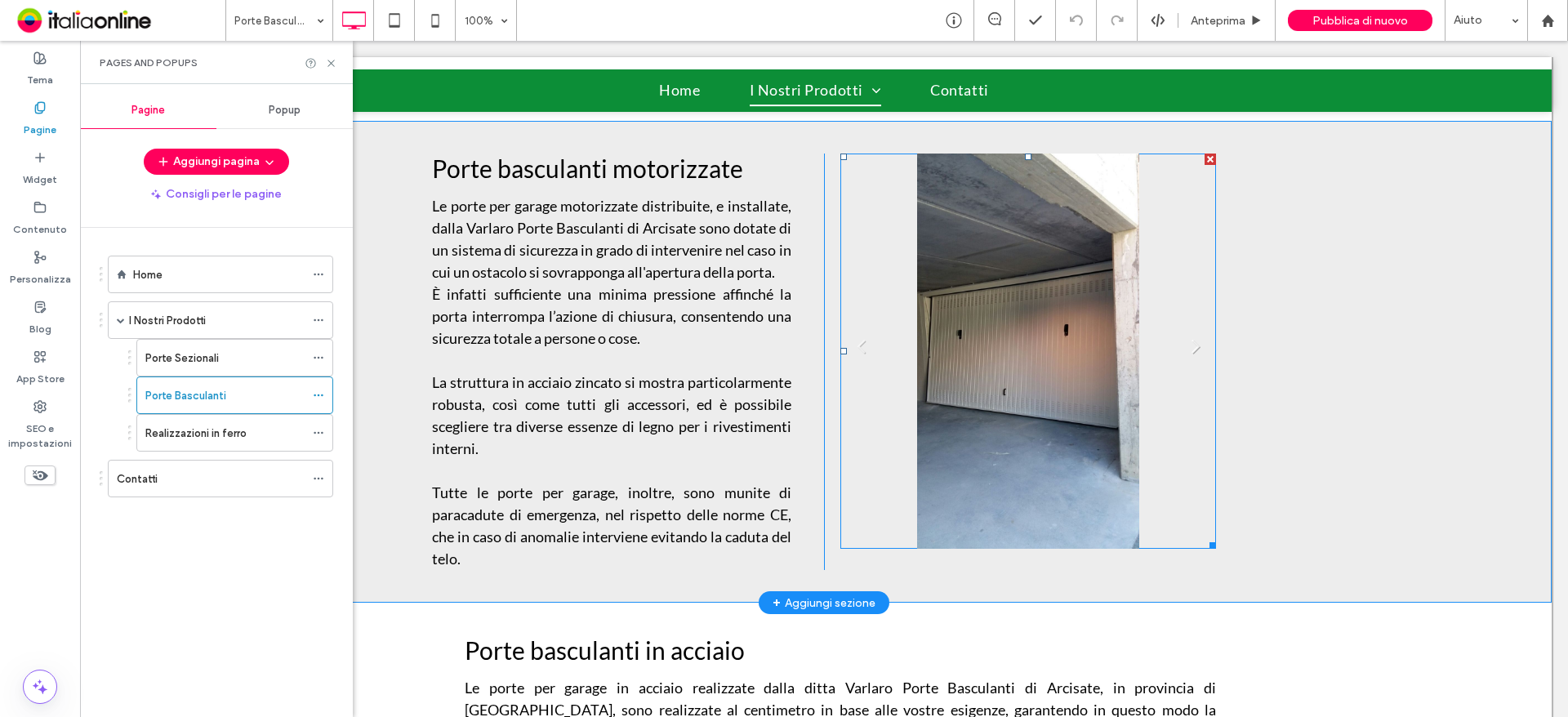
click at [1187, 344] on link "Next" at bounding box center [1195, 345] width 24 height 24
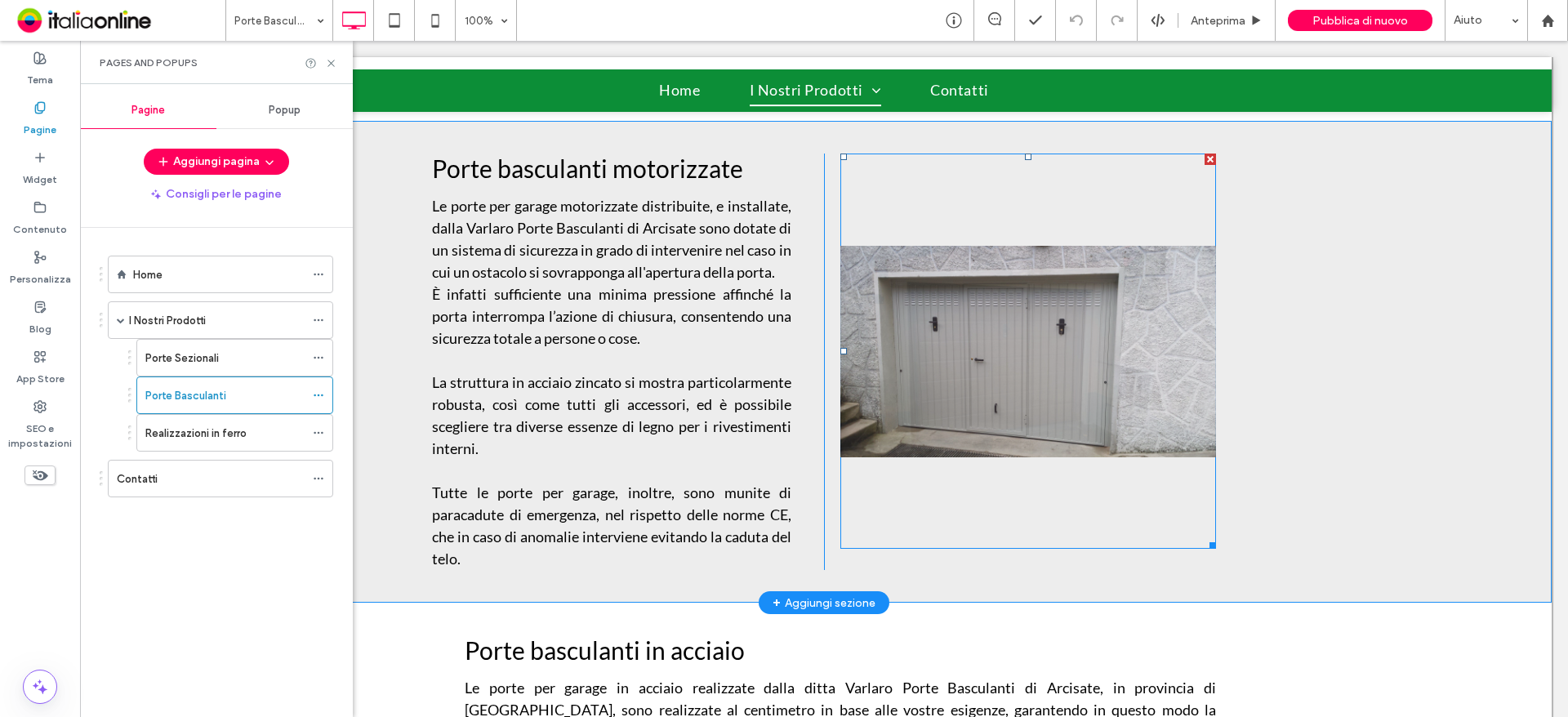
click at [1204, 160] on div at bounding box center [1210, 159] width 12 height 12
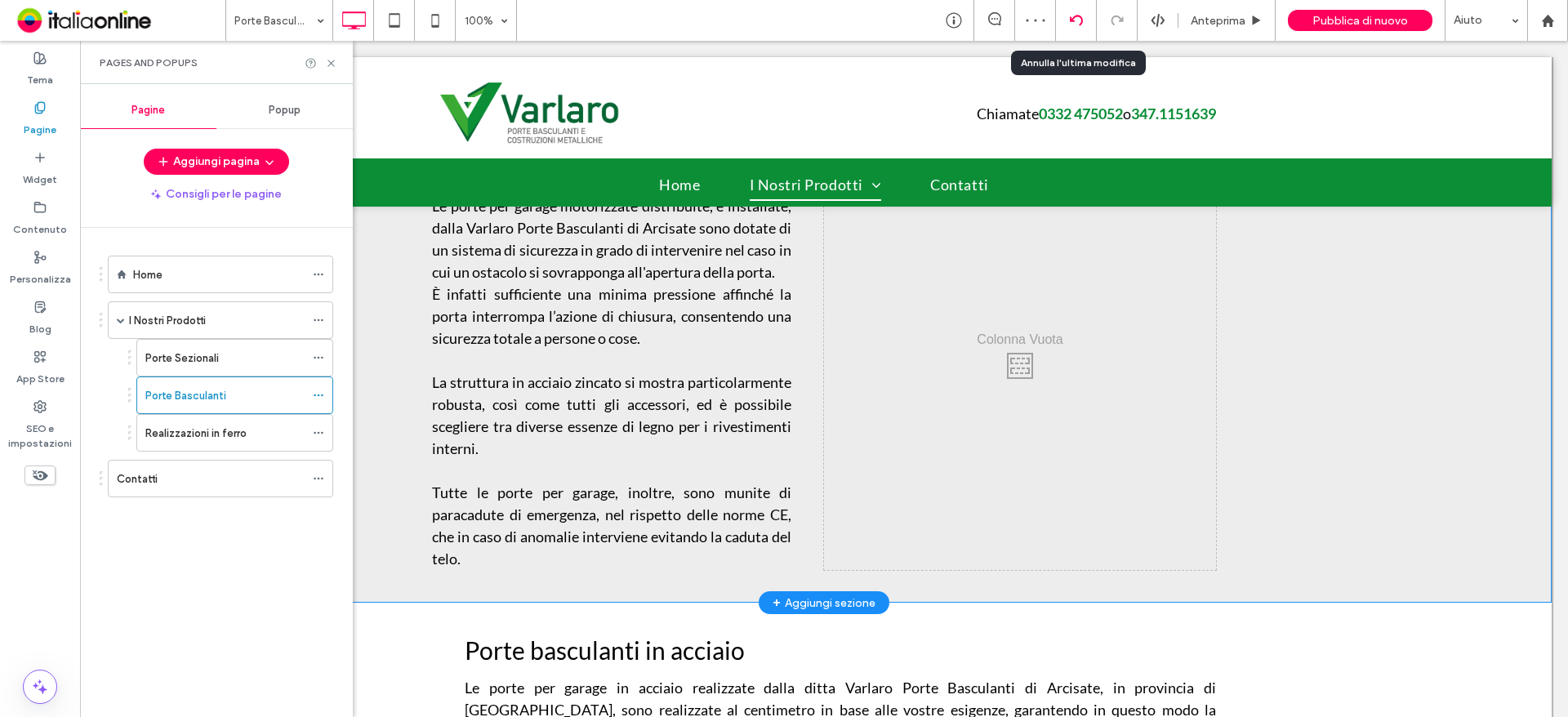
click at [1067, 27] on div at bounding box center [1076, 21] width 41 height 41
click at [1081, 15] on icon at bounding box center [1076, 20] width 13 height 13
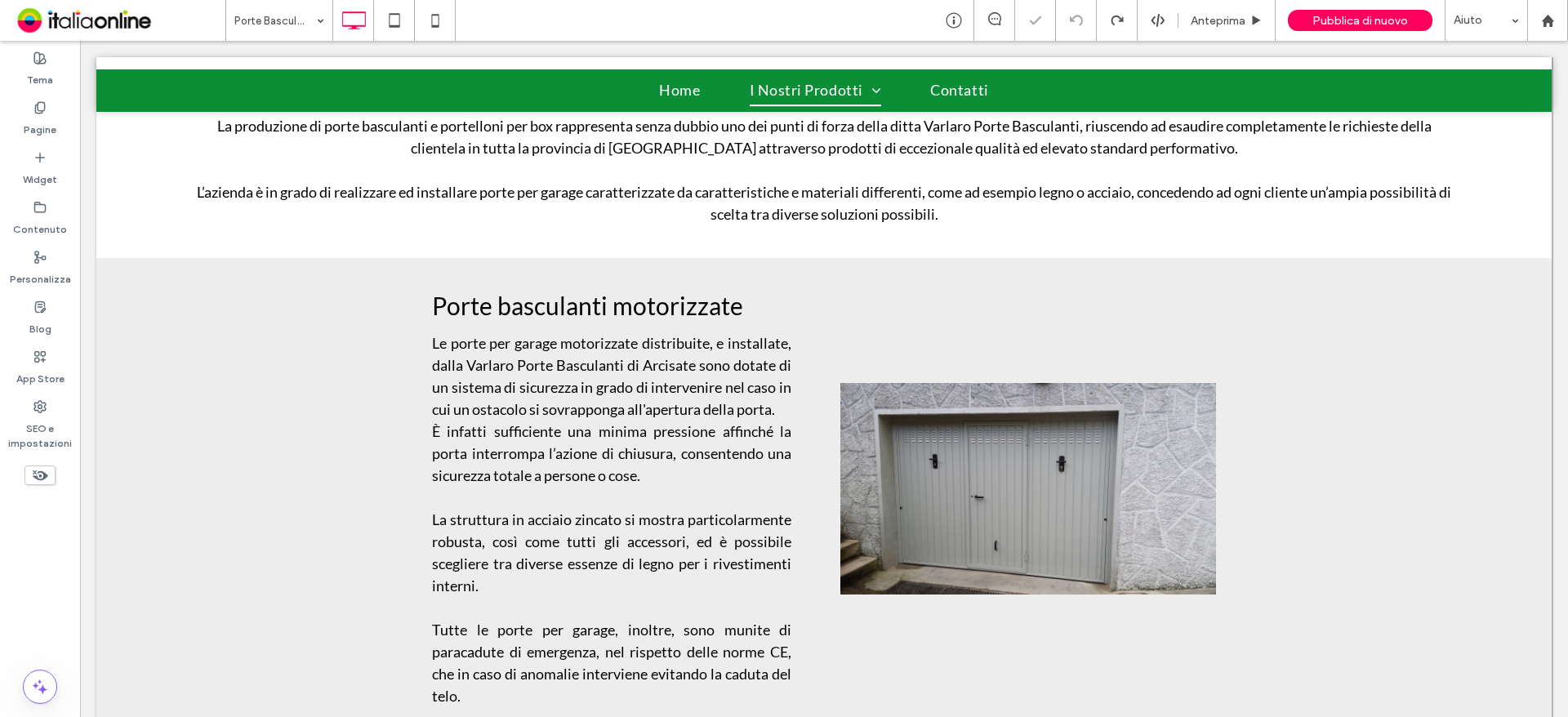
scroll to position [653, 0]
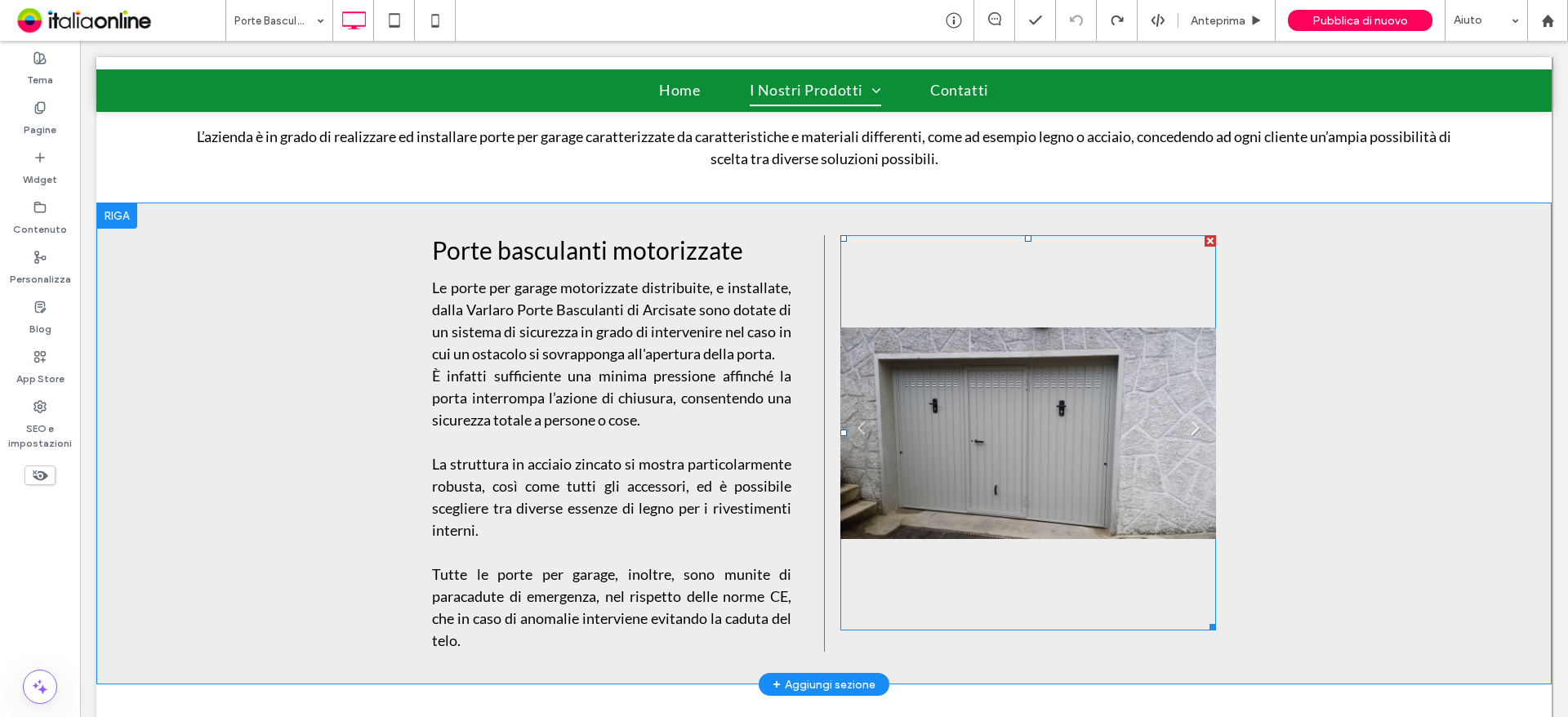
click at [1189, 427] on link "Next" at bounding box center [1195, 426] width 24 height 24
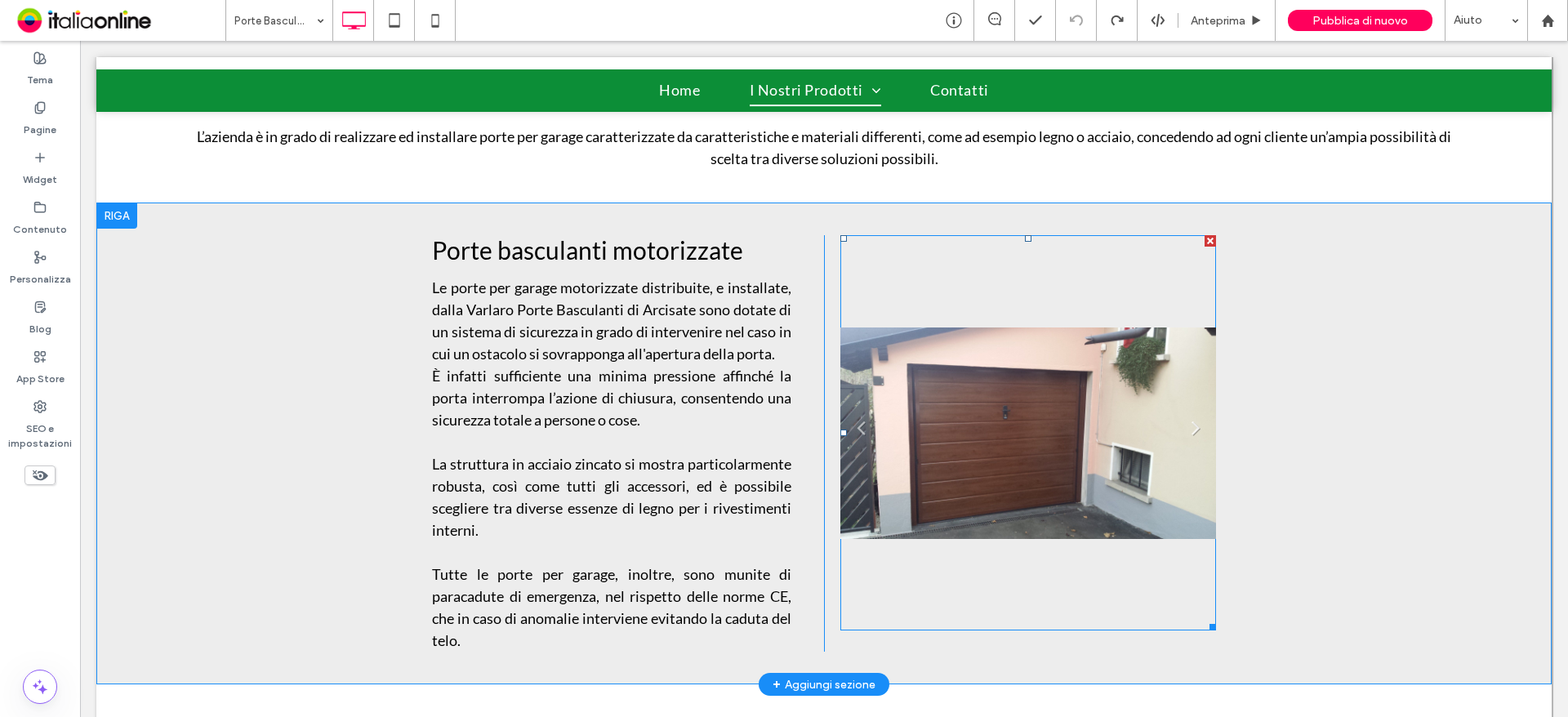
click at [1189, 427] on link "Next" at bounding box center [1195, 426] width 24 height 24
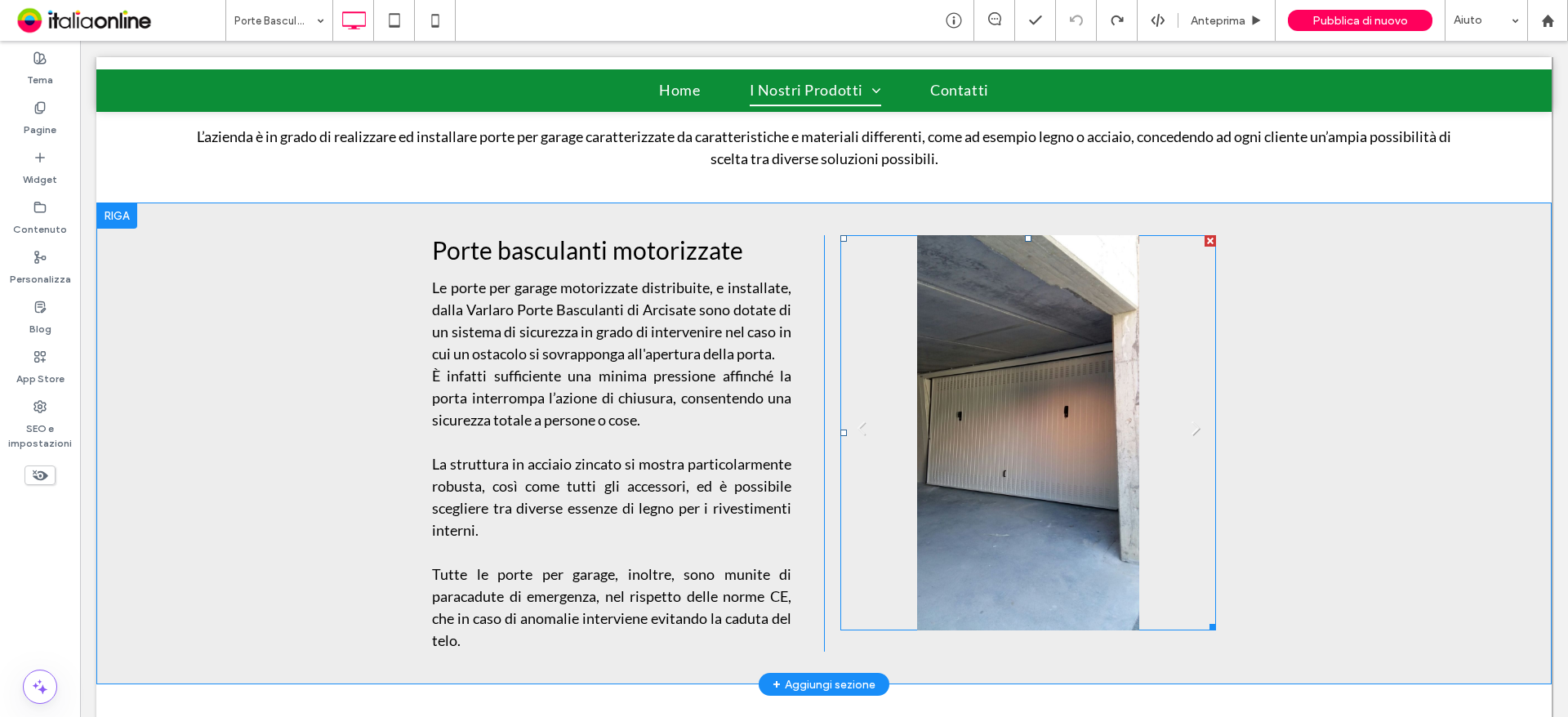
click at [1189, 427] on link "Next" at bounding box center [1195, 426] width 24 height 24
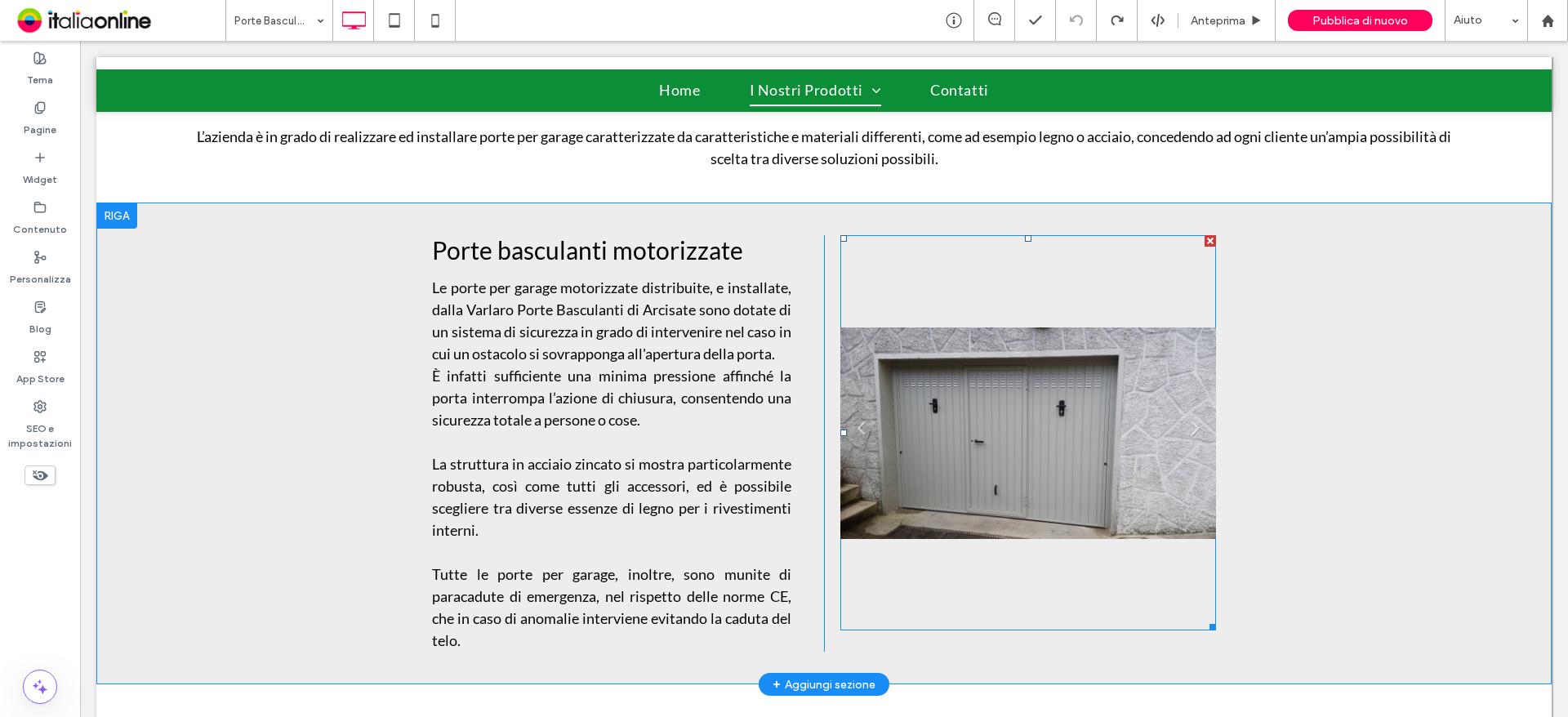
click at [1054, 426] on li "Slide title Write your caption here Button" at bounding box center [1028, 432] width 376 height 395
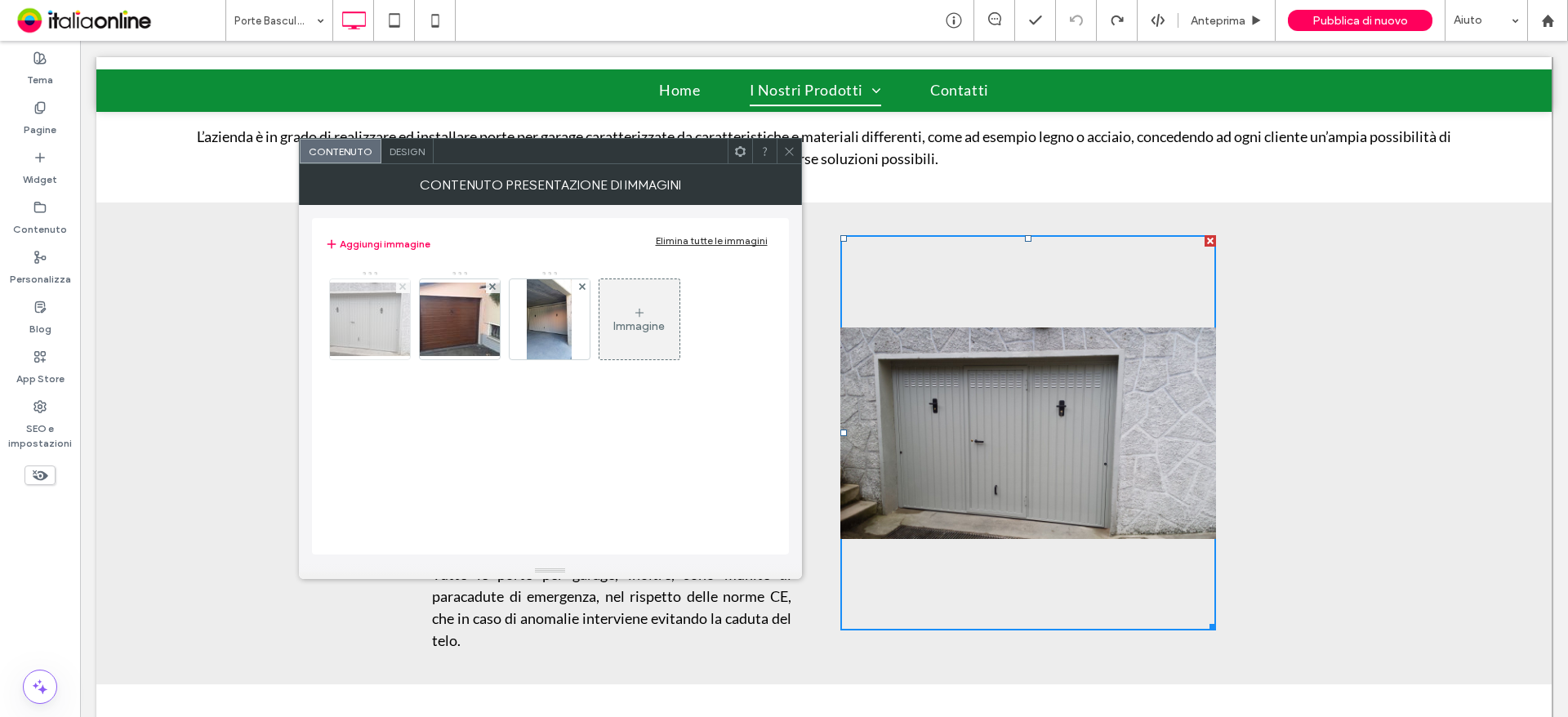
click at [404, 288] on use at bounding box center [402, 286] width 7 height 7
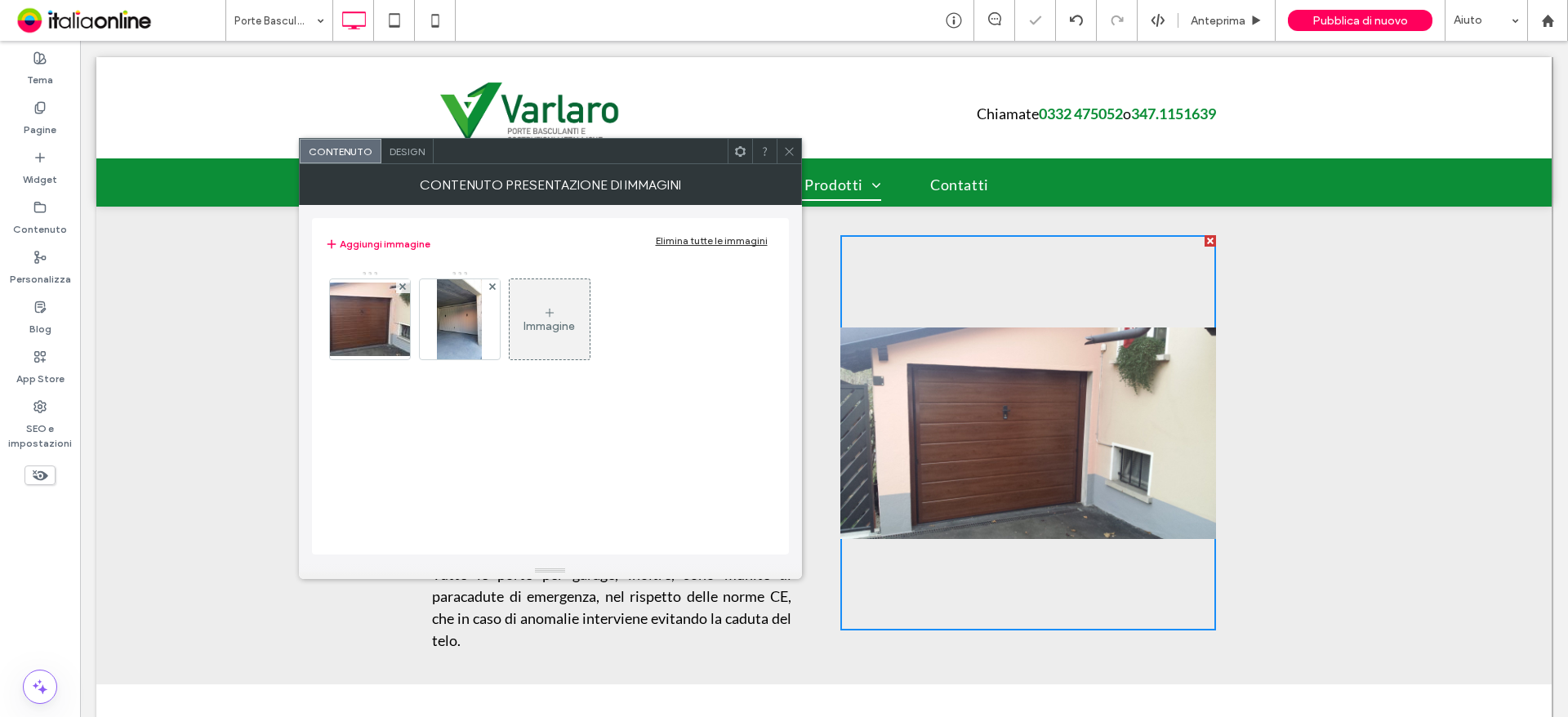
click at [785, 160] on span at bounding box center [789, 151] width 13 height 24
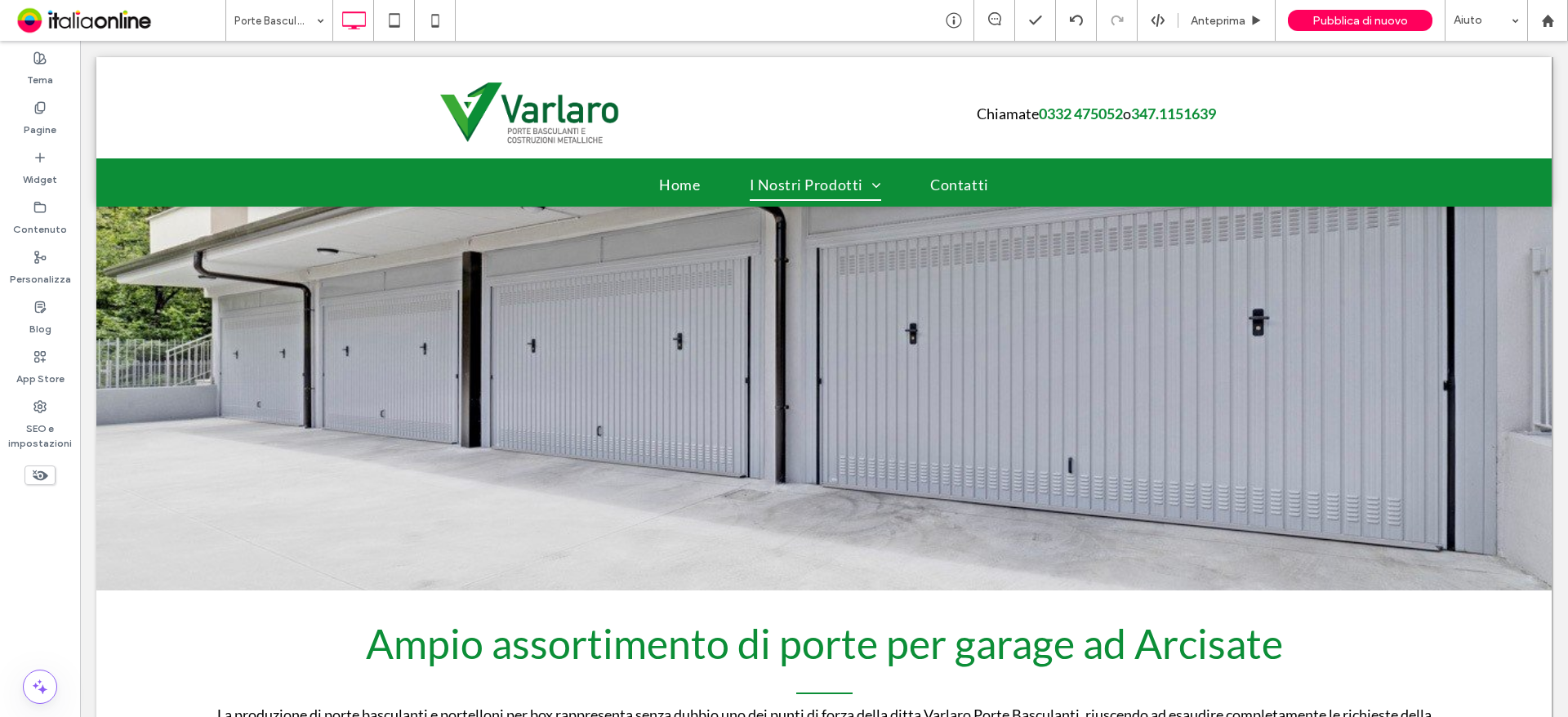
scroll to position [0, 0]
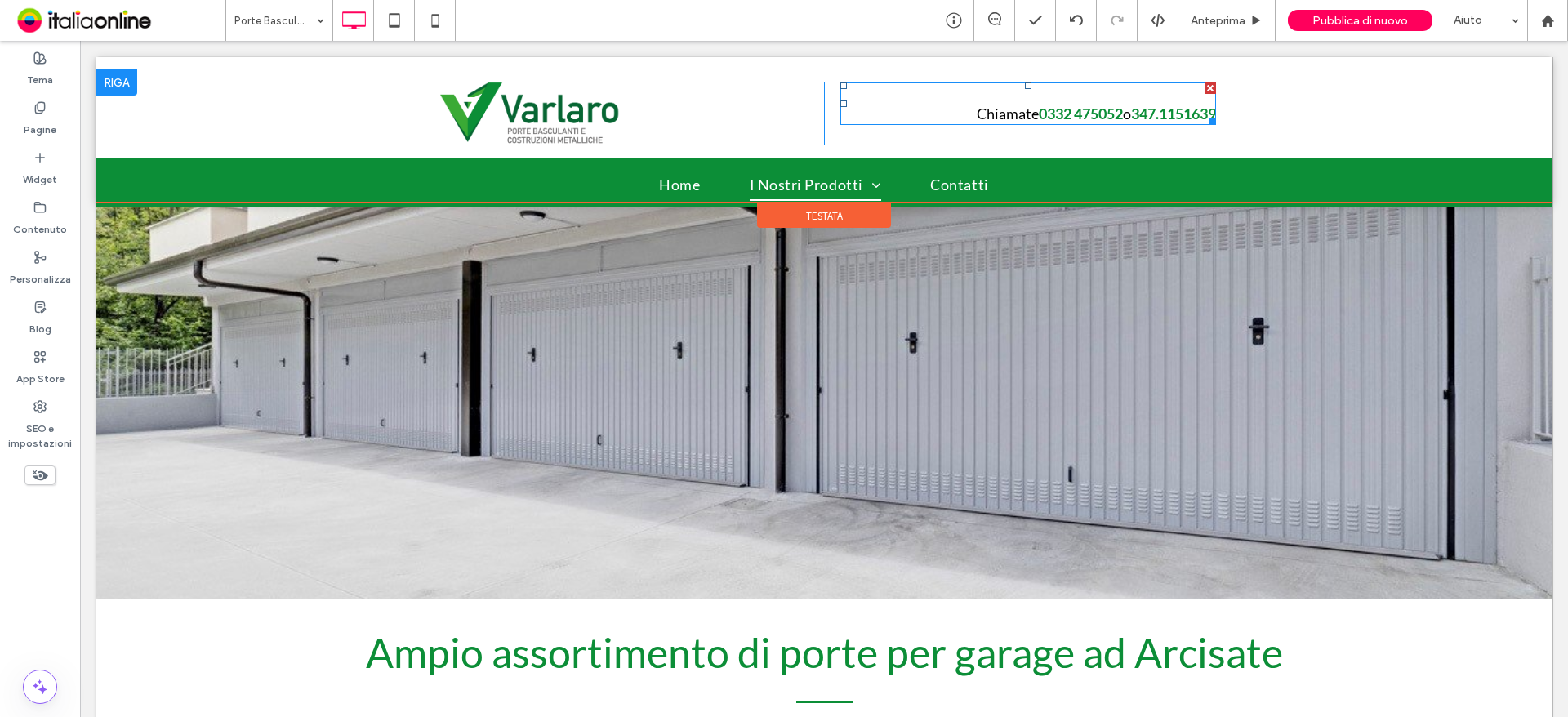
click at [1154, 114] on font "347.1151639" at bounding box center [1173, 113] width 85 height 18
type input "****"
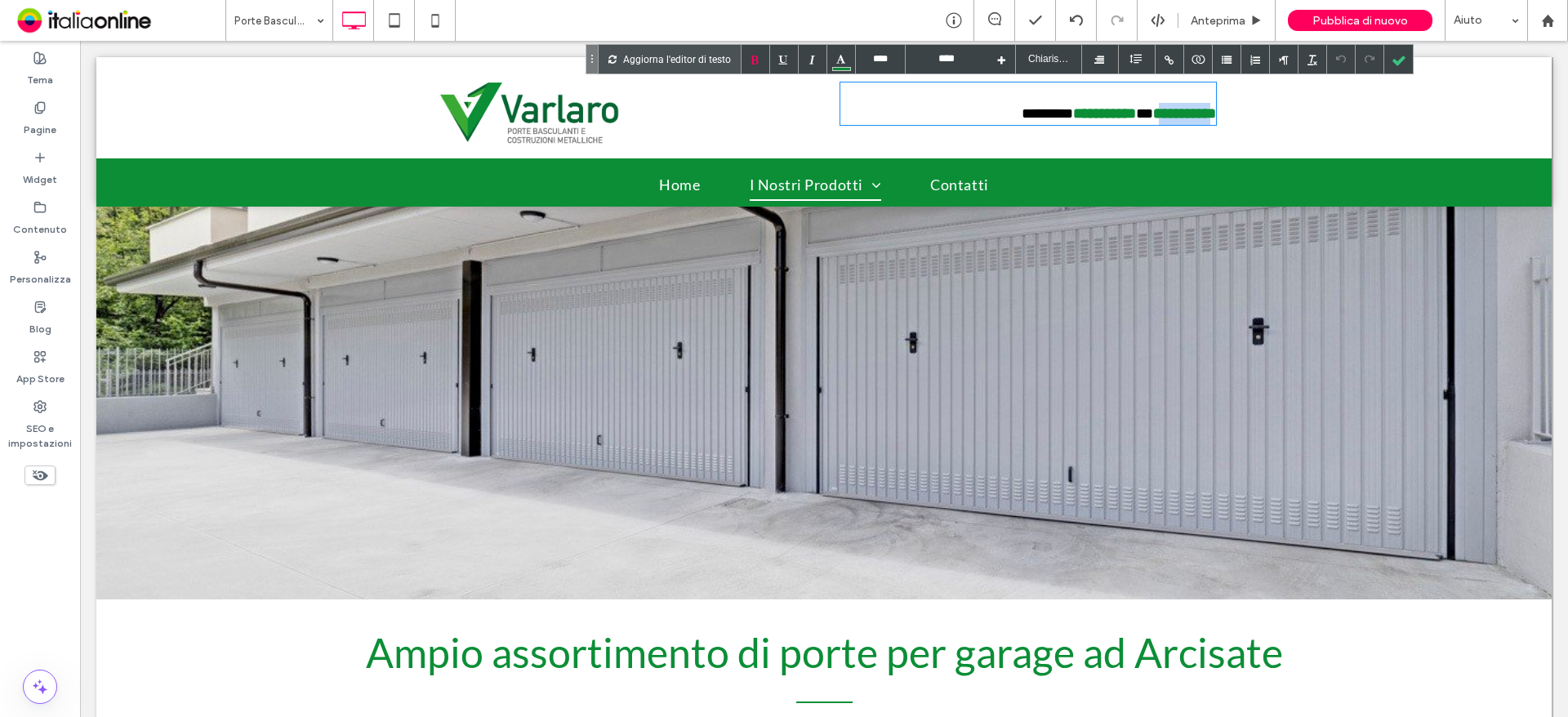
drag, startPoint x: 1132, startPoint y: 112, endPoint x: 1205, endPoint y: 113, distance: 73.0
click at [1205, 113] on font "**********" at bounding box center [1185, 113] width 63 height 15
click at [1153, 114] on font "**********" at bounding box center [1185, 113] width 63 height 15
drag, startPoint x: 1151, startPoint y: 118, endPoint x: 1209, endPoint y: 115, distance: 58.1
click at [1209, 115] on font "**********" at bounding box center [1185, 113] width 63 height 15
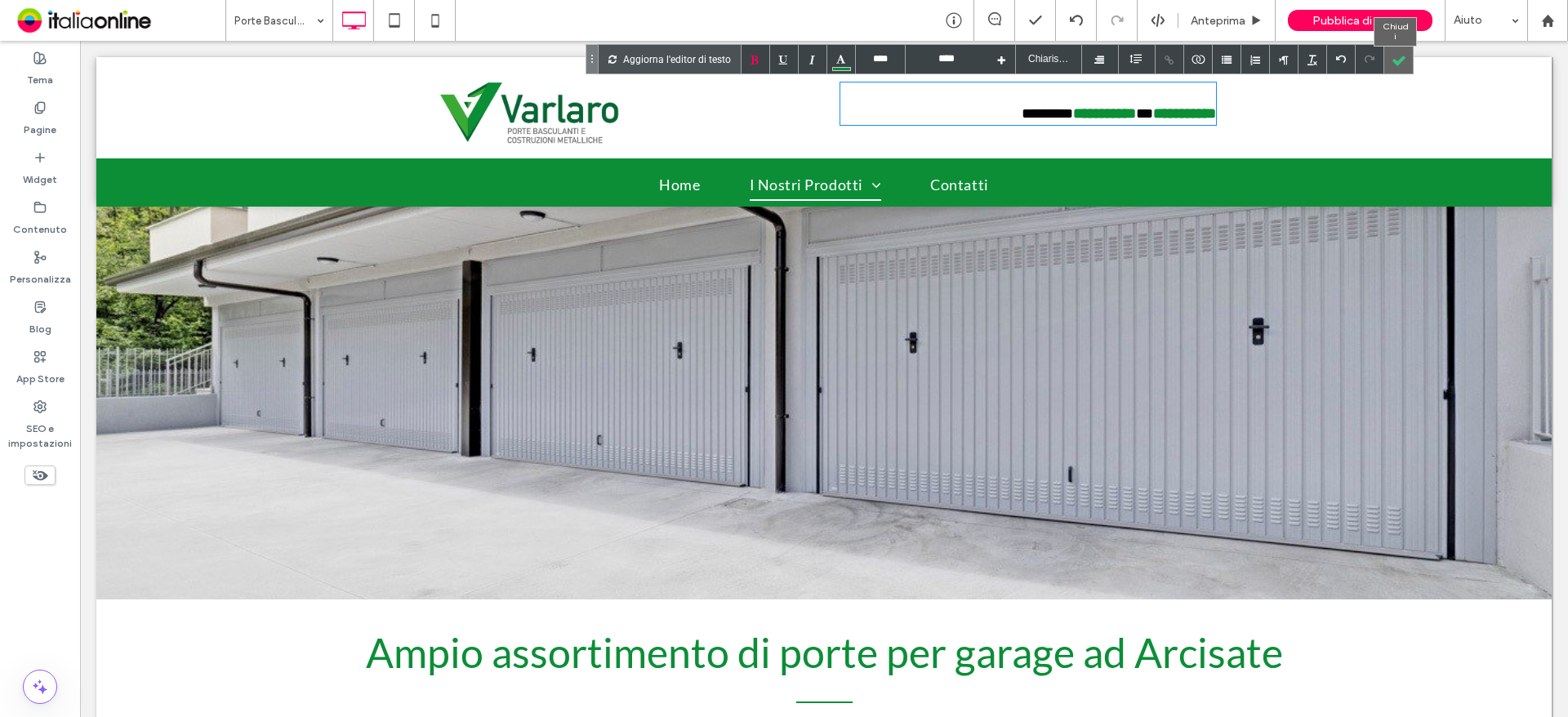
click at [1392, 54] on div at bounding box center [1398, 59] width 28 height 28
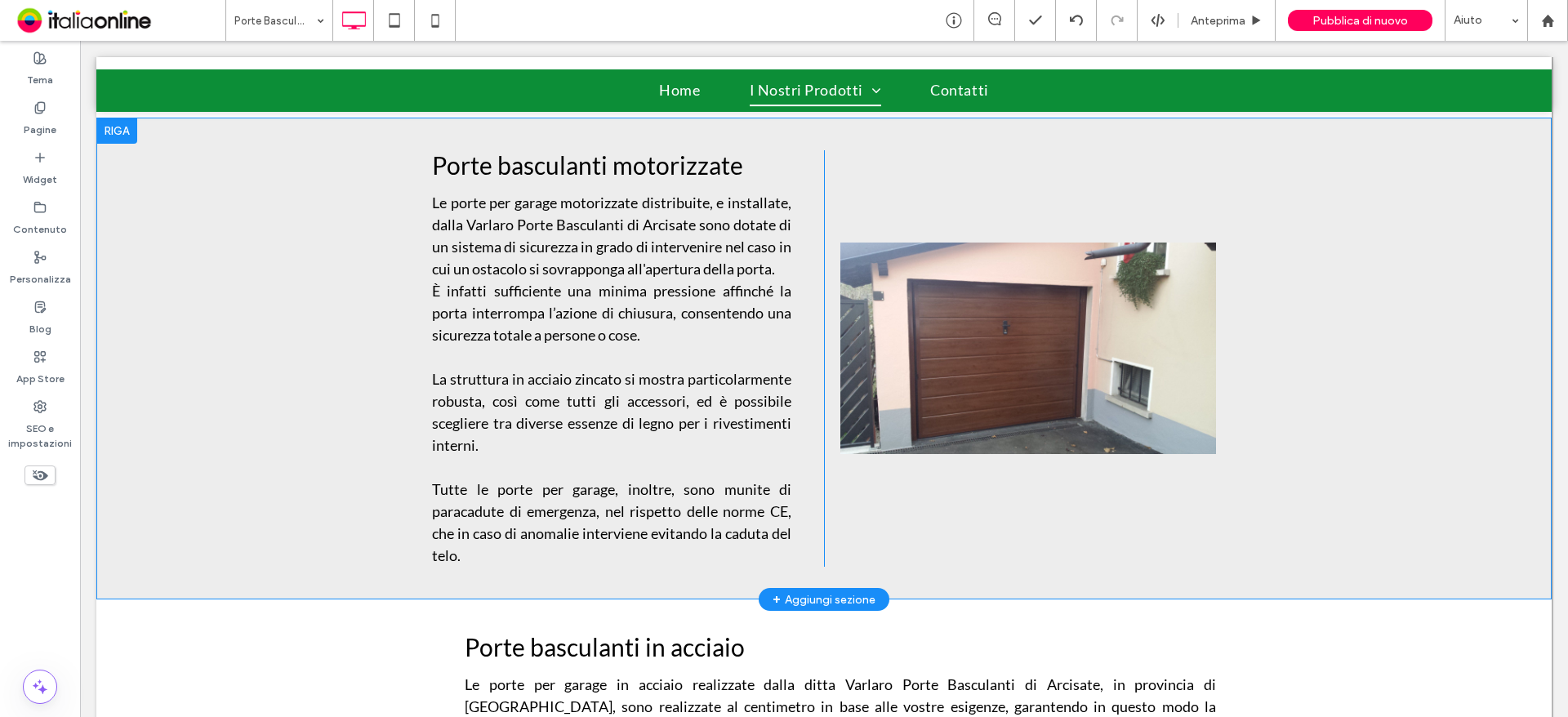
scroll to position [735, 0]
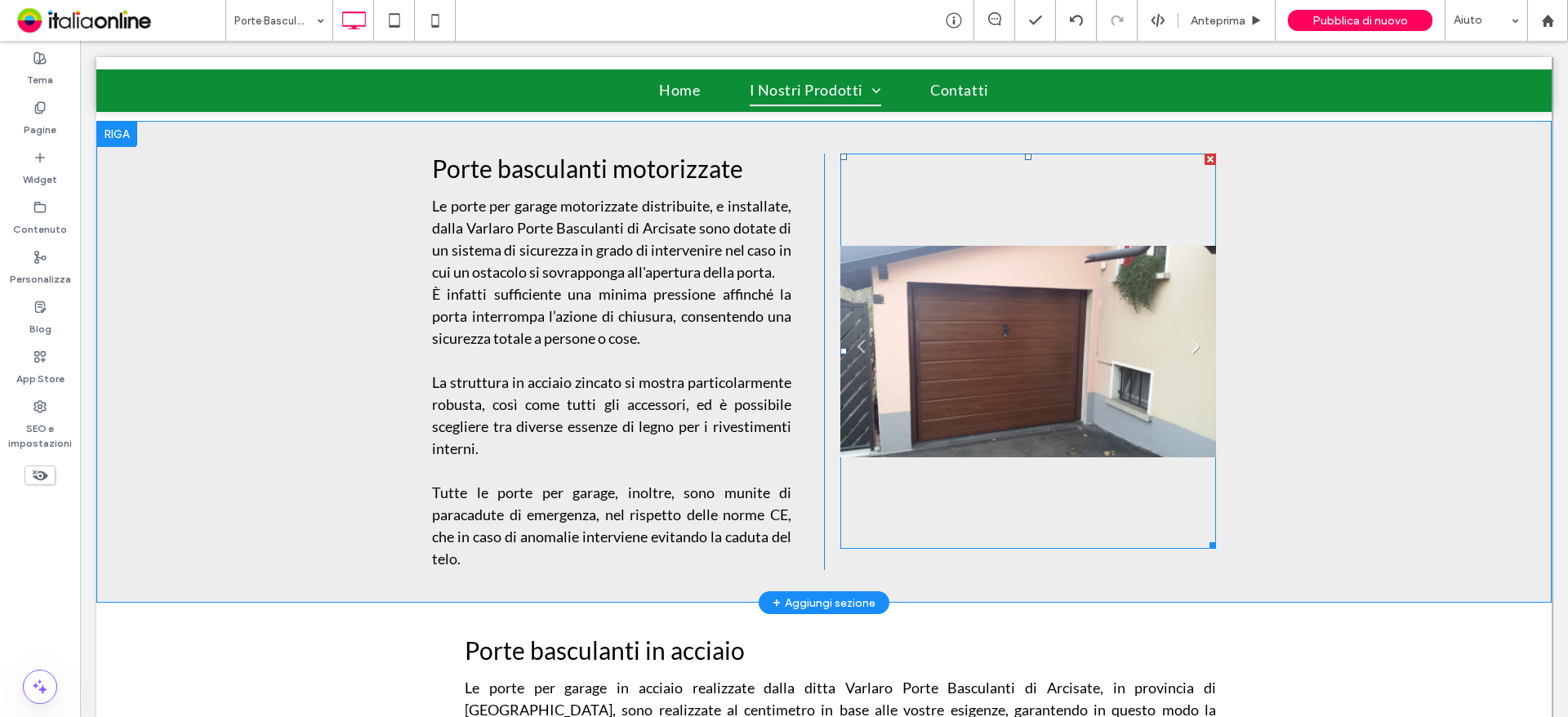
click at [1192, 352] on link "Next" at bounding box center [1195, 345] width 24 height 24
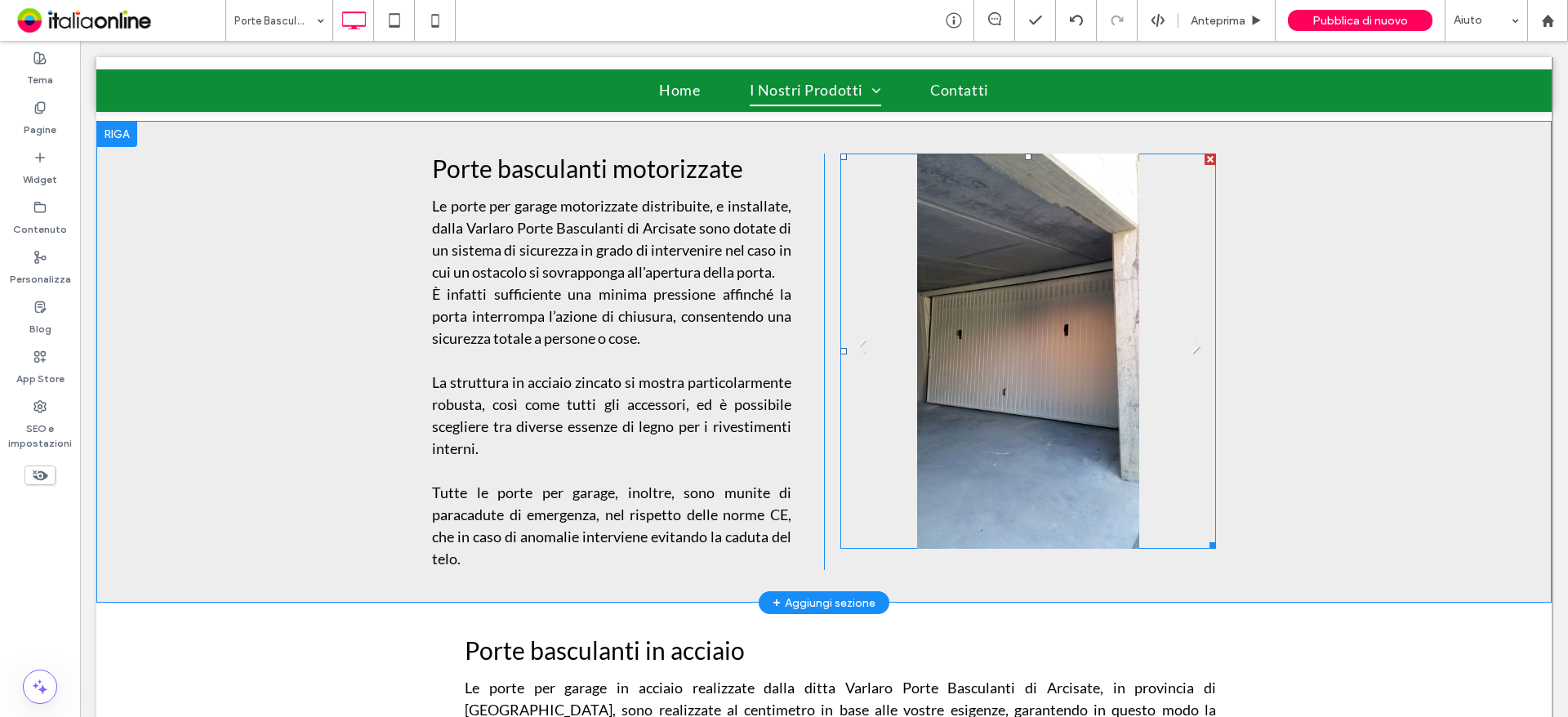
click at [1189, 346] on link "Next" at bounding box center [1195, 345] width 24 height 24
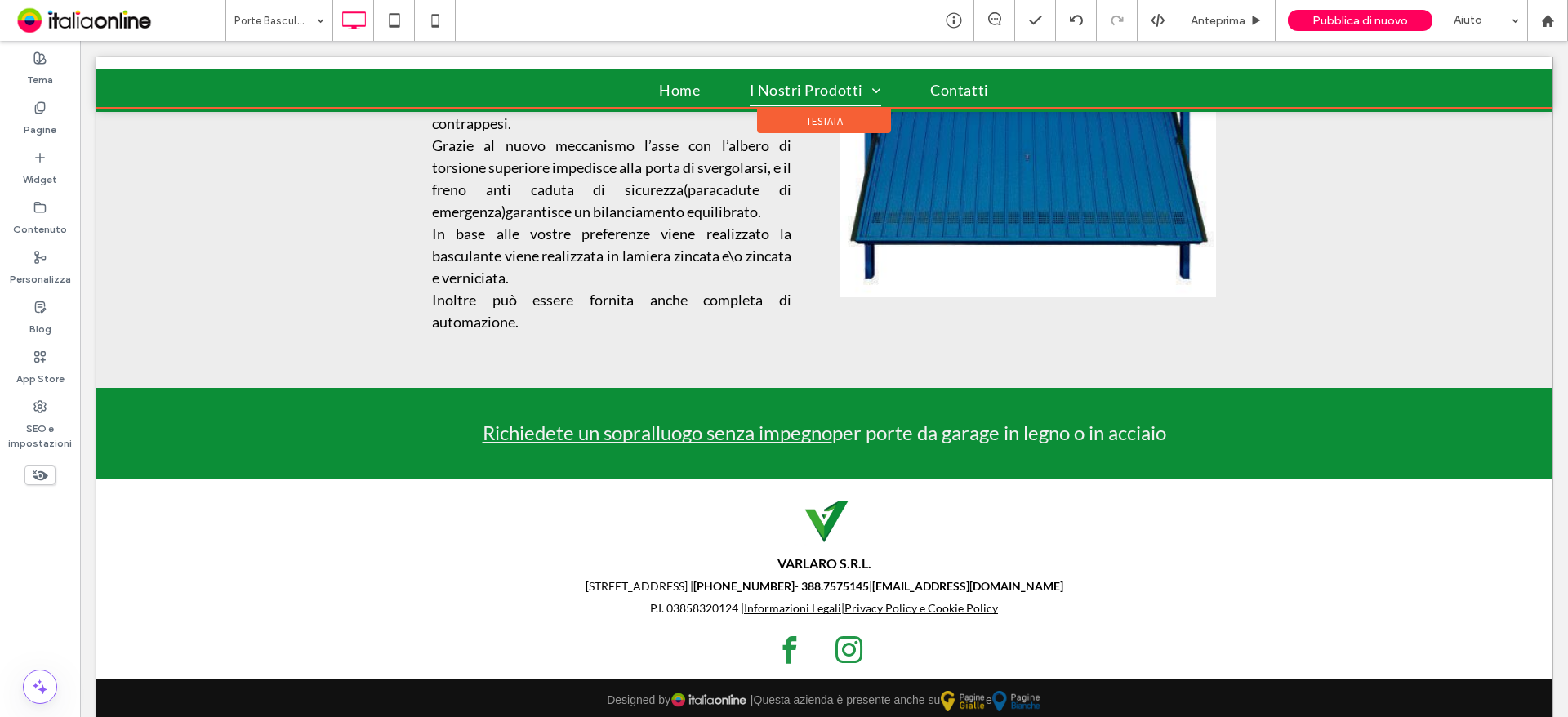
scroll to position [3813, 0]
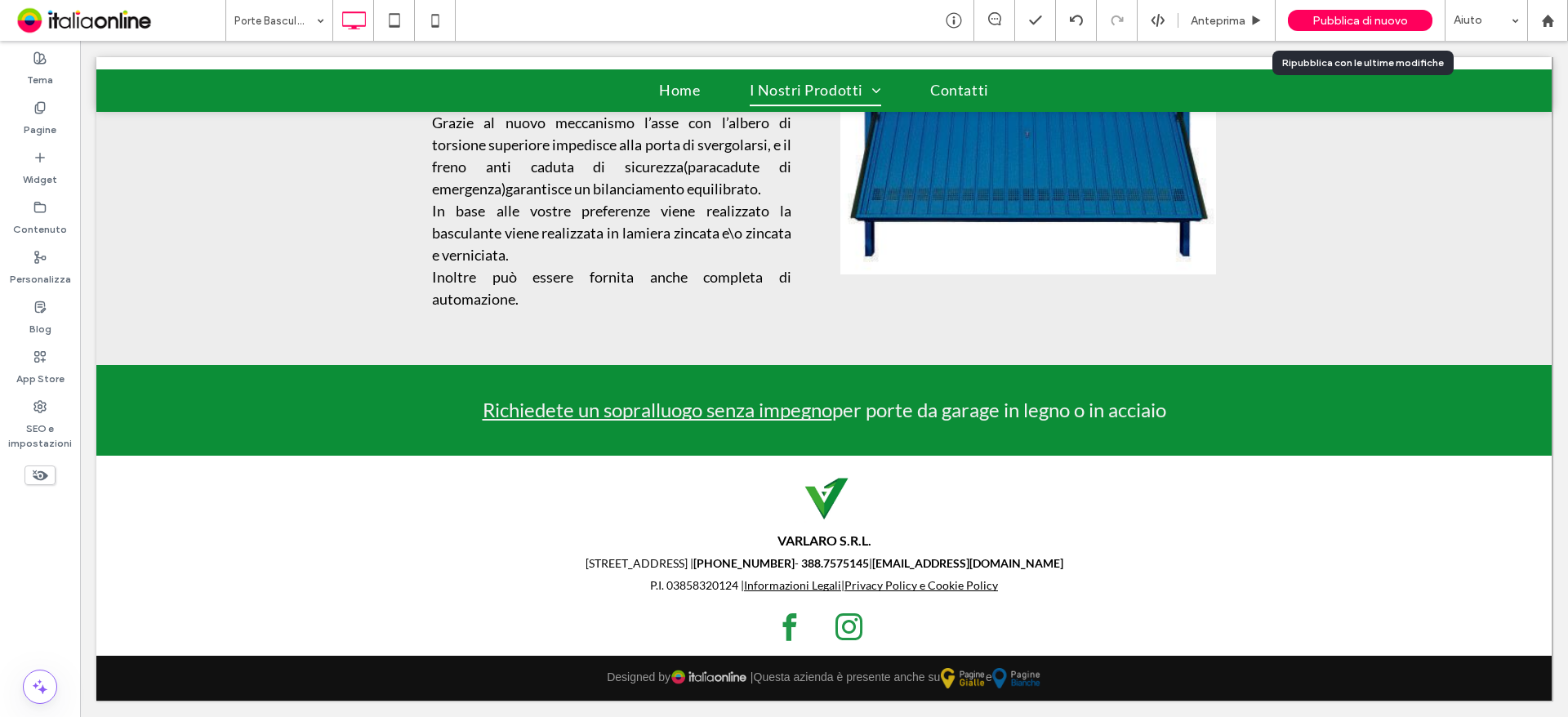
click at [1366, 22] on span "Pubblica di nuovo" at bounding box center [1361, 21] width 96 height 14
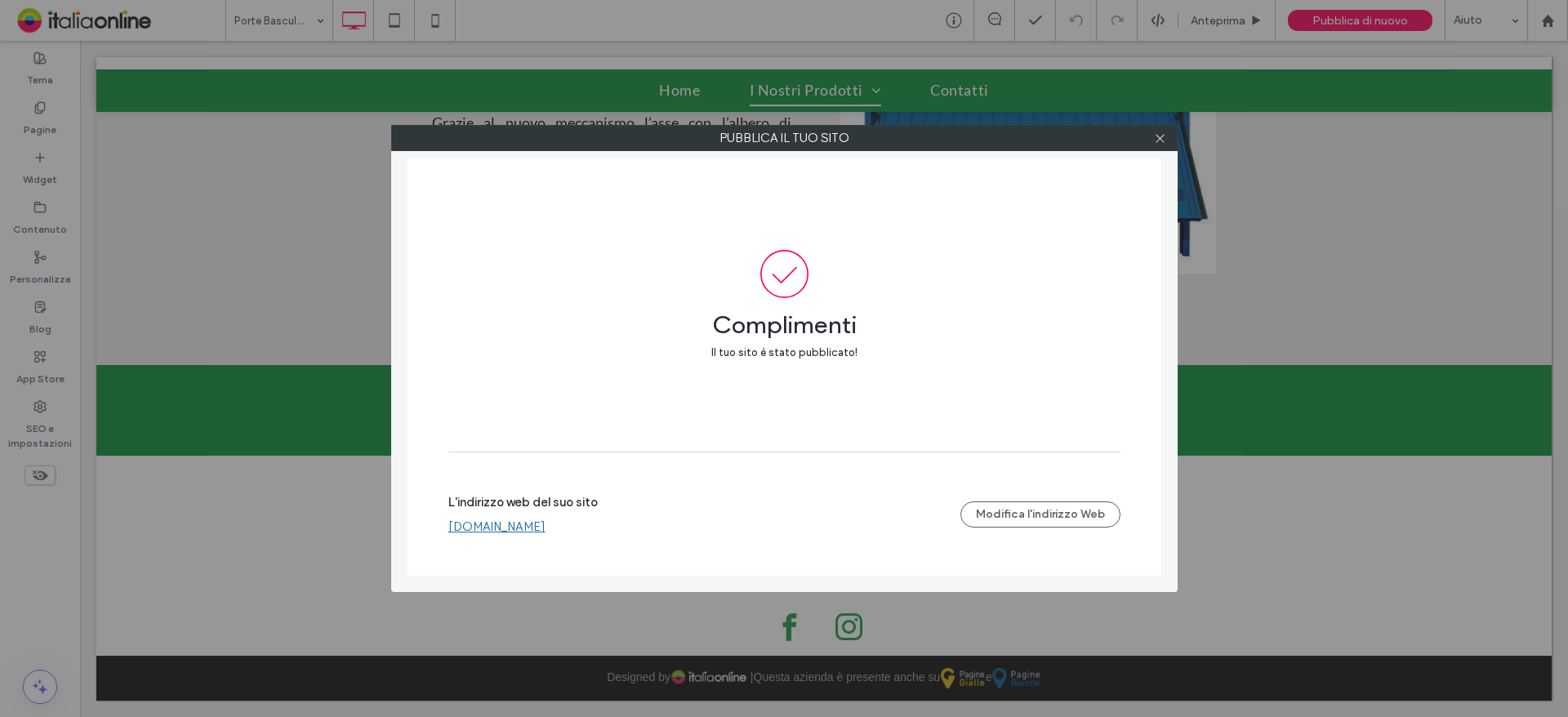
click at [1168, 139] on div at bounding box center [1160, 138] width 24 height 24
click at [1161, 138] on icon at bounding box center [1160, 138] width 13 height 13
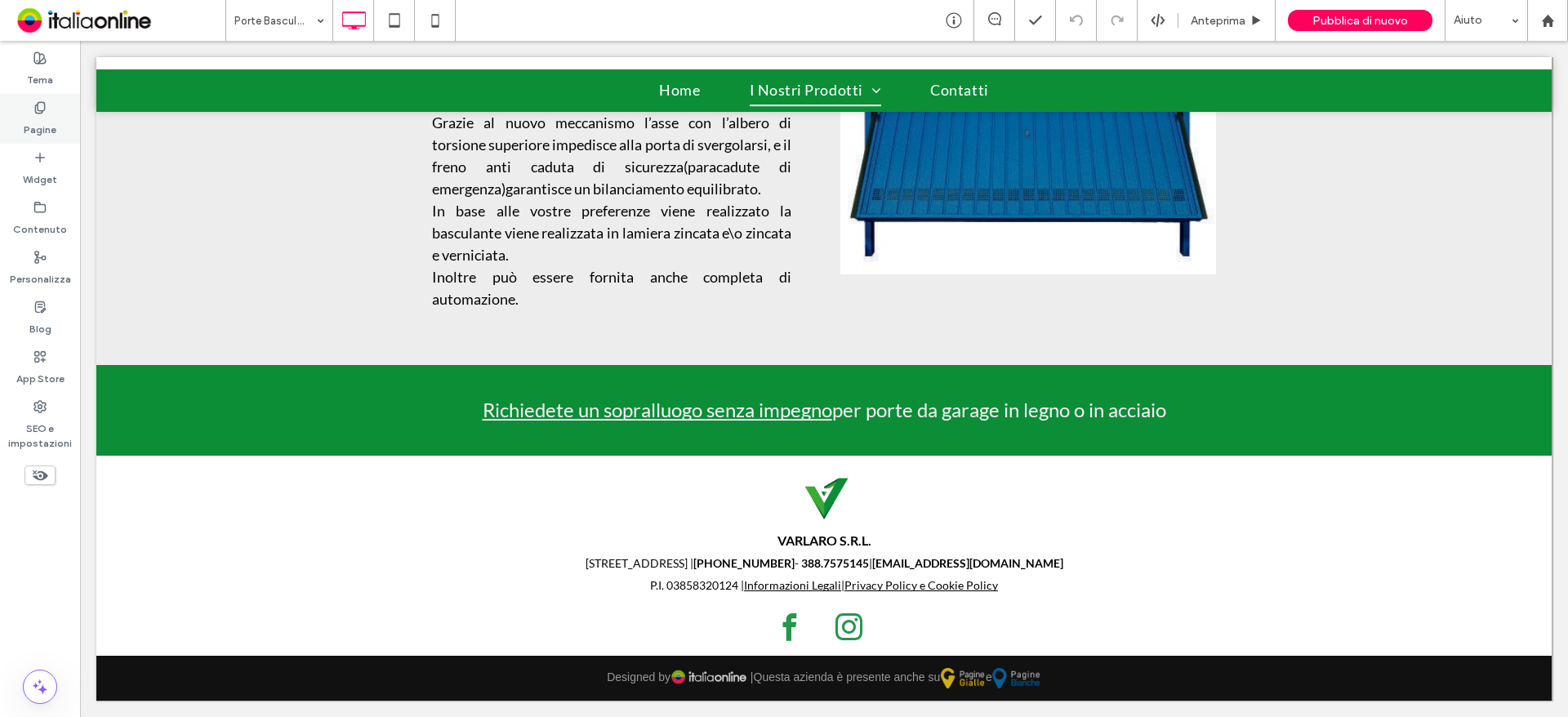
click at [44, 107] on use at bounding box center [39, 107] width 9 height 11
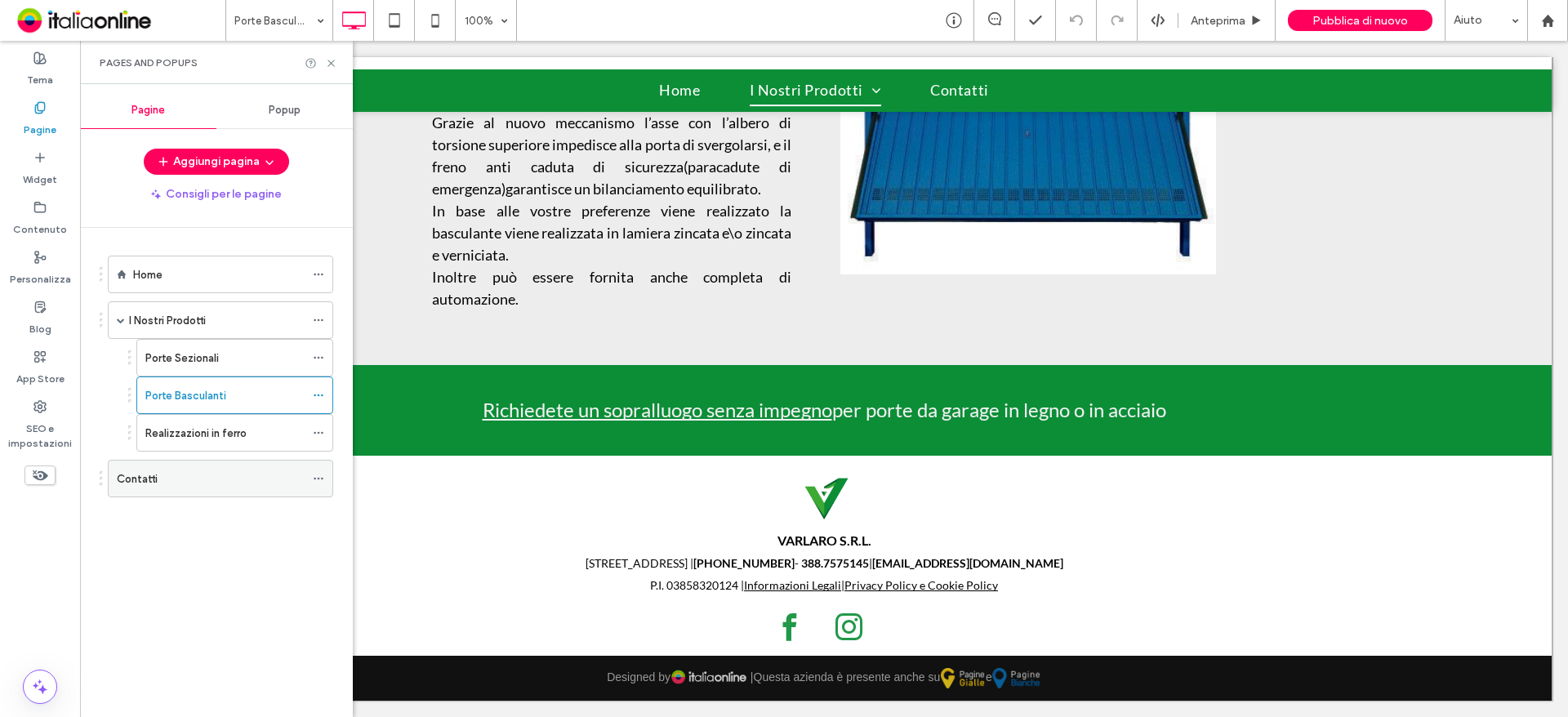
click at [160, 486] on div "Contatti" at bounding box center [210, 479] width 188 height 18
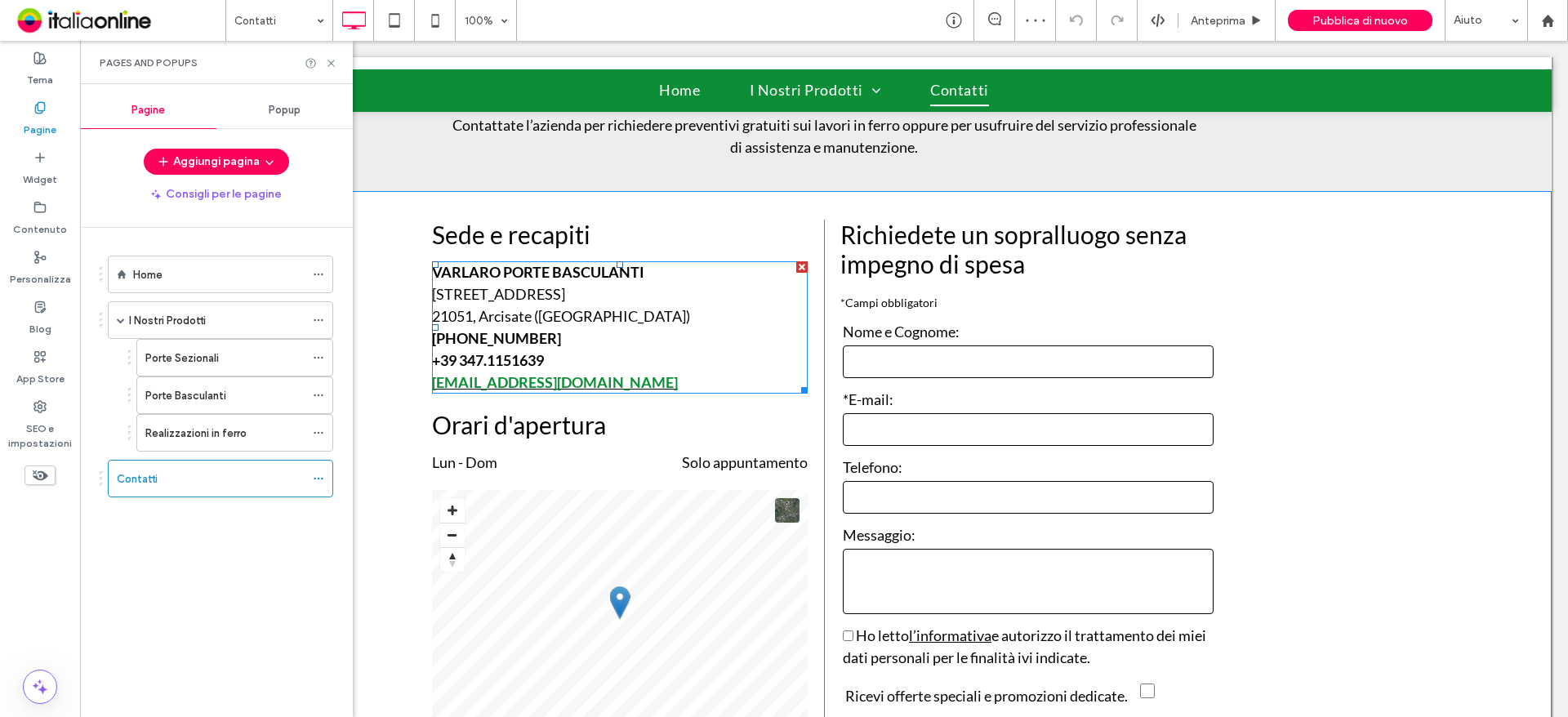
scroll to position [408, 0]
click at [501, 361] on span "+39 347.1151639" at bounding box center [488, 360] width 112 height 18
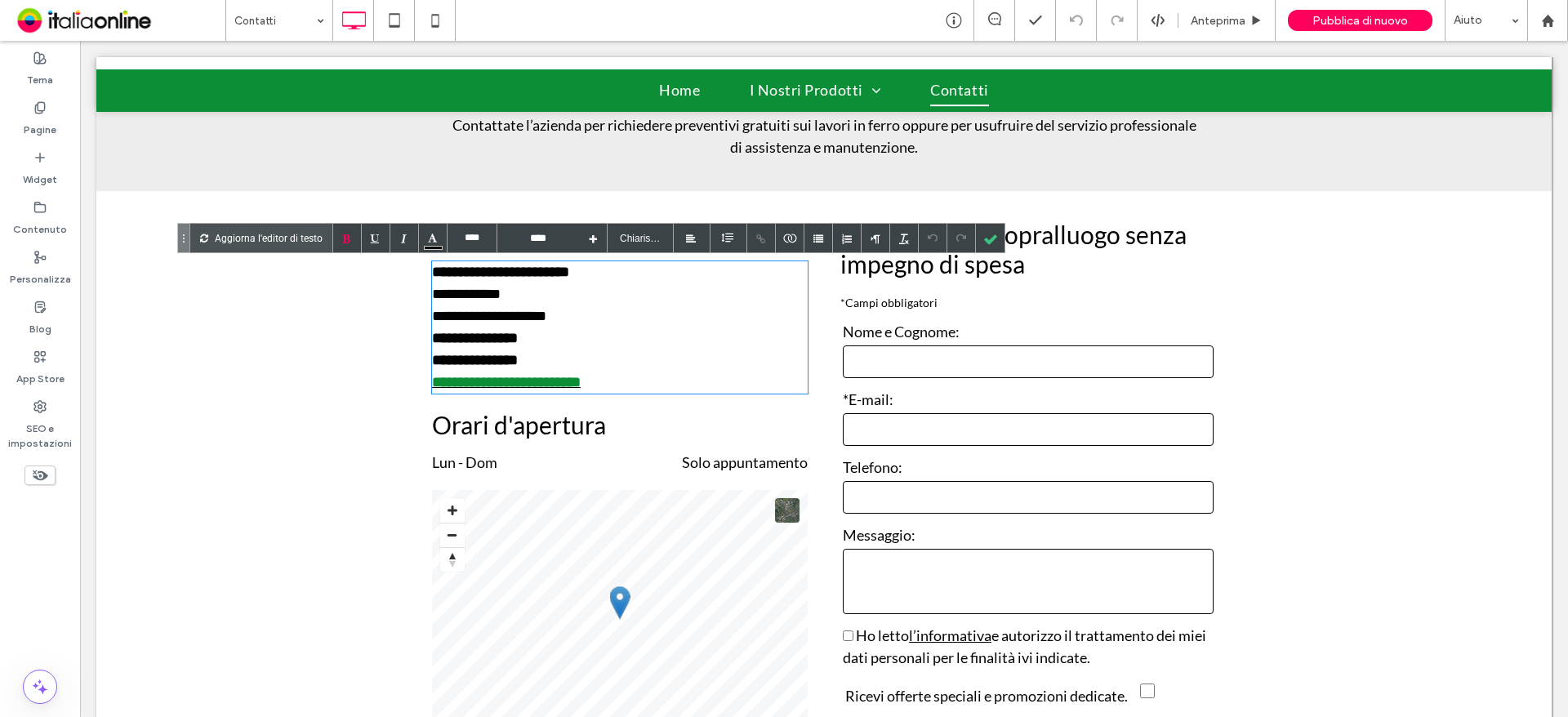
click at [478, 354] on span "**********" at bounding box center [475, 360] width 86 height 15
drag, startPoint x: 486, startPoint y: 358, endPoint x: 547, endPoint y: 357, distance: 61.0
click at [543, 355] on div "**********" at bounding box center [620, 360] width 376 height 22
click at [993, 240] on div at bounding box center [990, 238] width 28 height 28
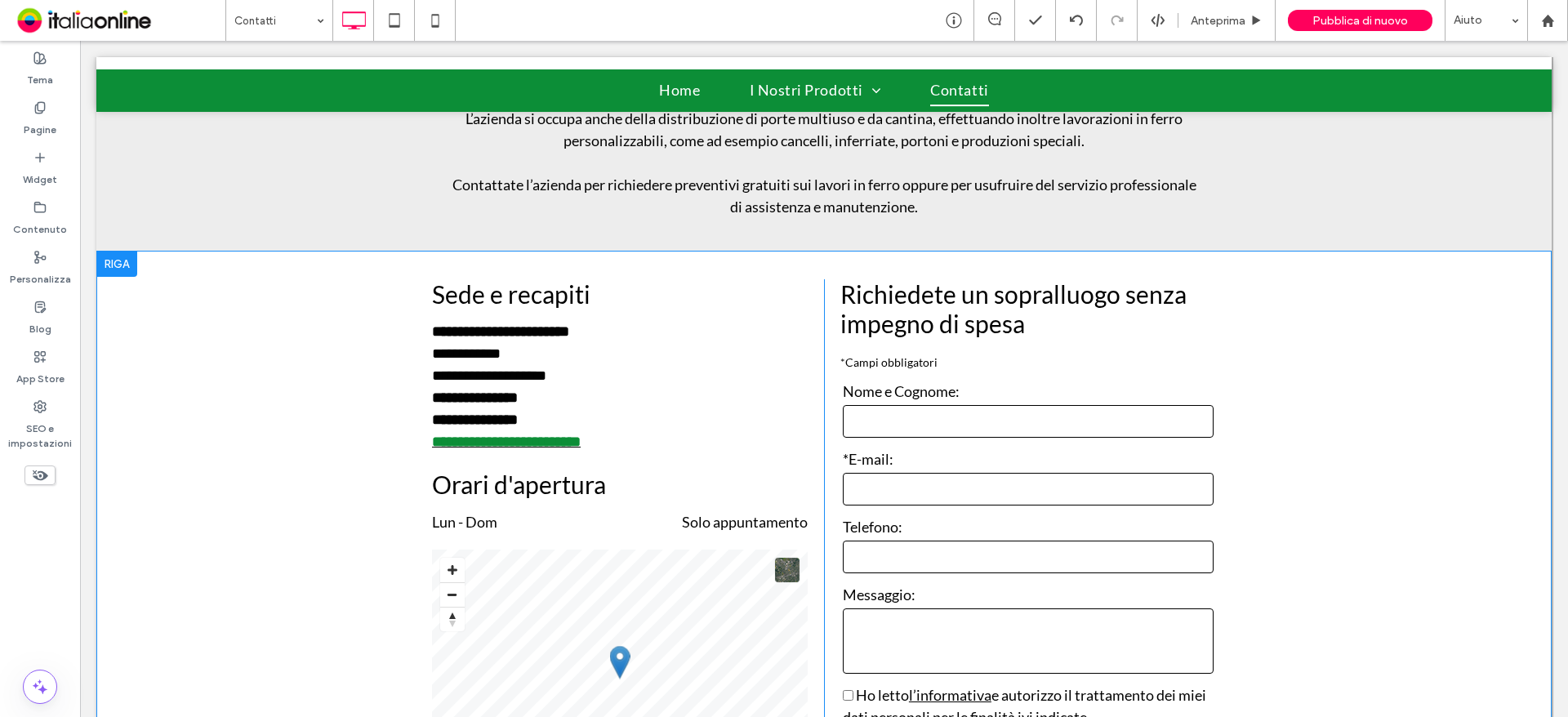
scroll to position [338, 0]
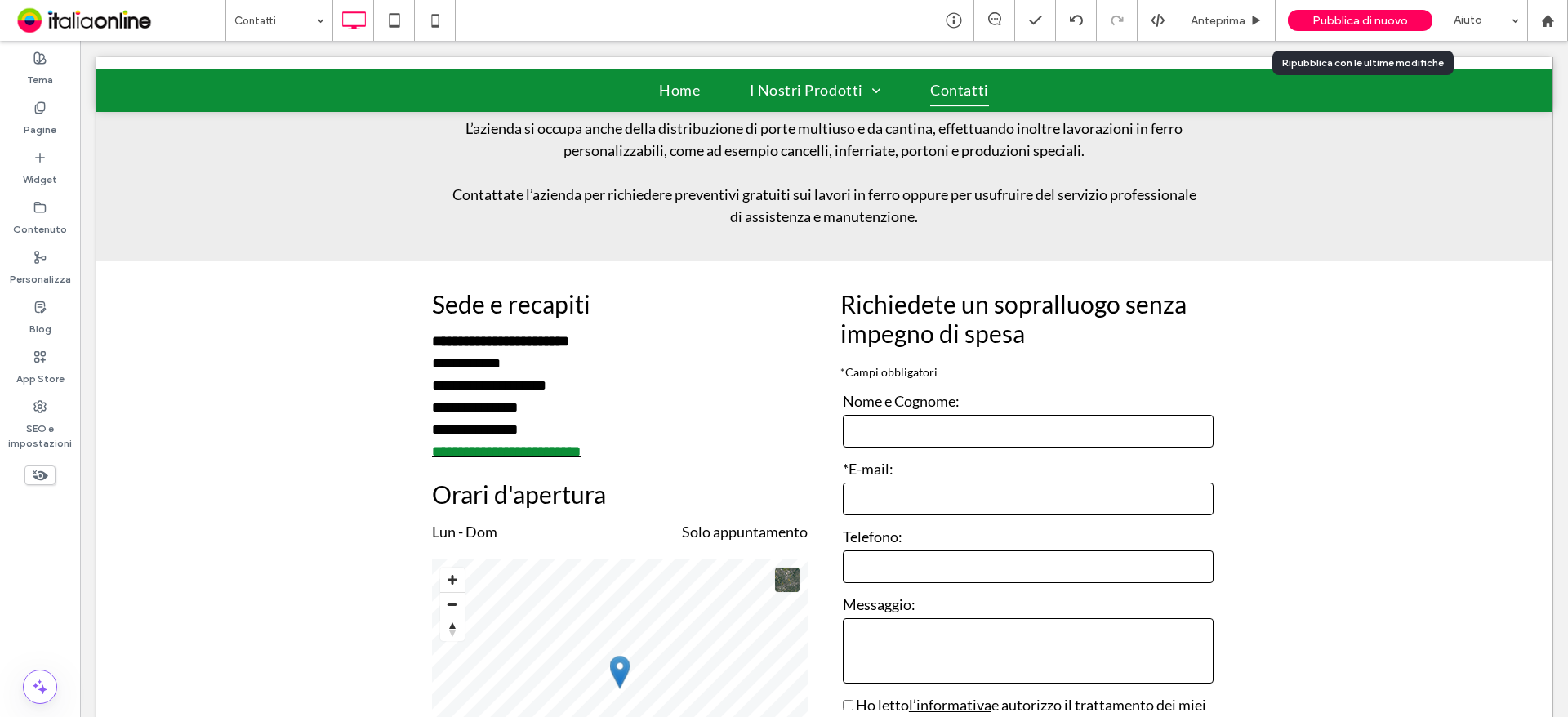
click at [1390, 25] on span "Pubblica di nuovo" at bounding box center [1361, 21] width 96 height 14
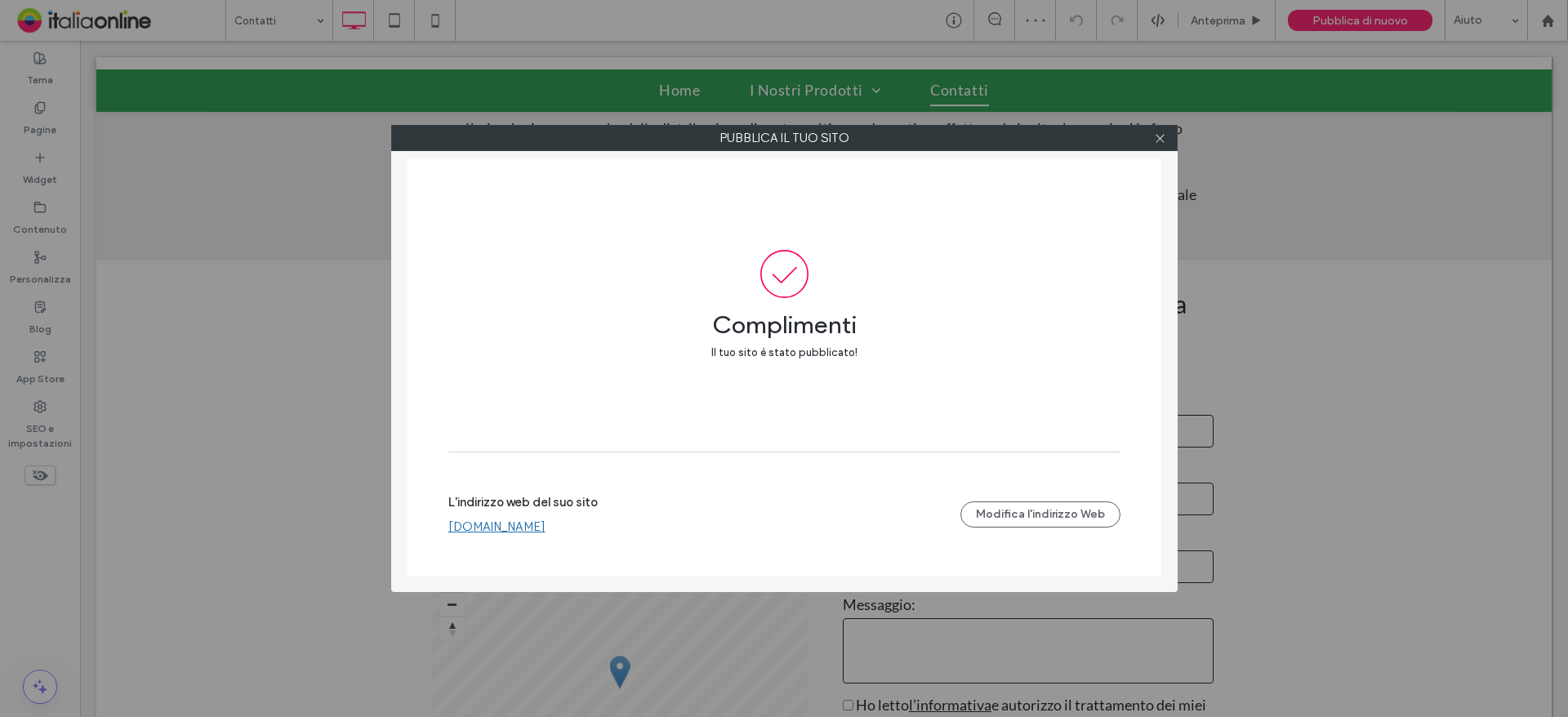
click at [1158, 116] on div "Pubblica il tuo sito Complimenti Il tuo sito è stato pubblicato! L'indirizzo we…" at bounding box center [784, 358] width 1568 height 717
click at [1158, 141] on use at bounding box center [1159, 138] width 8 height 8
